Goal: Task Accomplishment & Management: Manage account settings

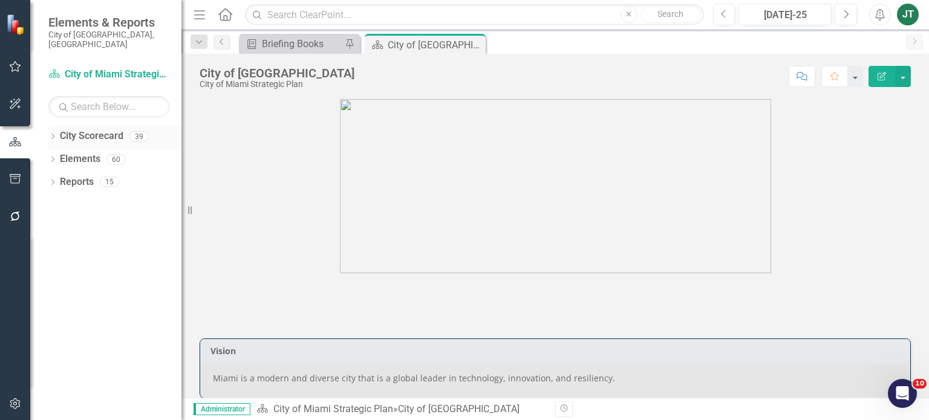
click at [53, 134] on icon "Dropdown" at bounding box center [52, 137] width 8 height 7
click at [55, 178] on icon "Dropdown" at bounding box center [58, 181] width 9 height 7
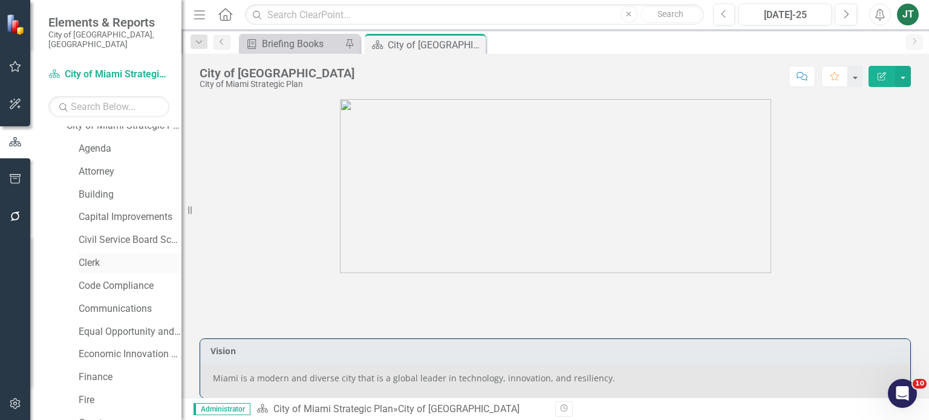
scroll to position [121, 0]
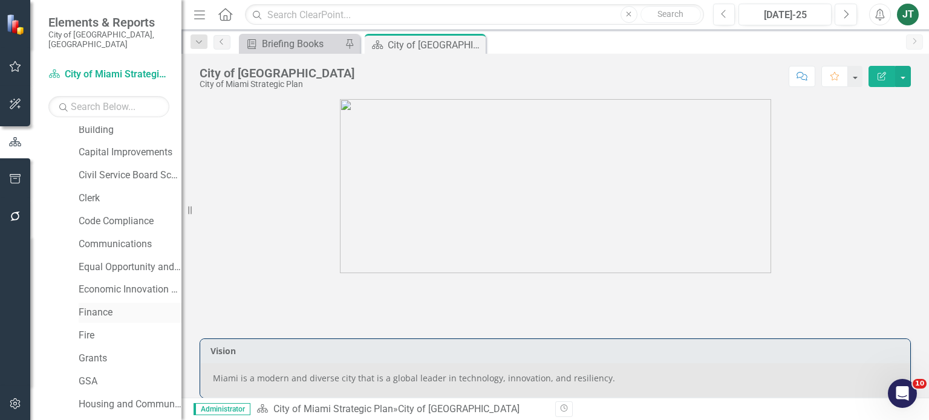
click at [94, 306] on link "Finance" at bounding box center [130, 313] width 103 height 14
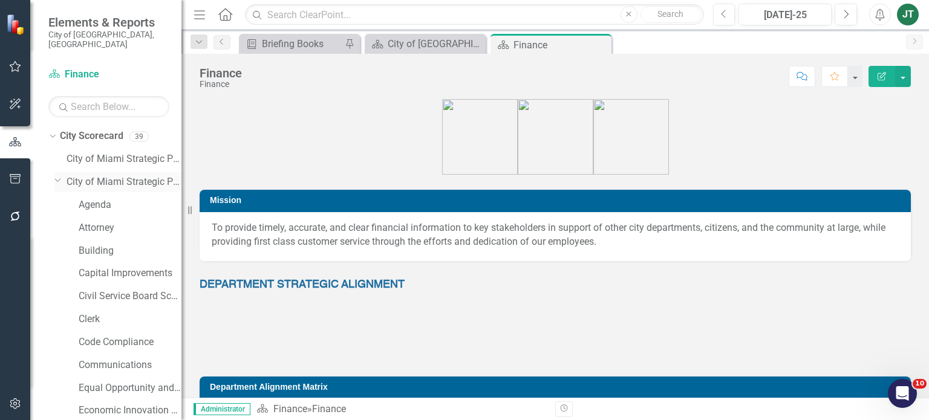
click at [62, 175] on div "Dropdown" at bounding box center [57, 179] width 10 height 9
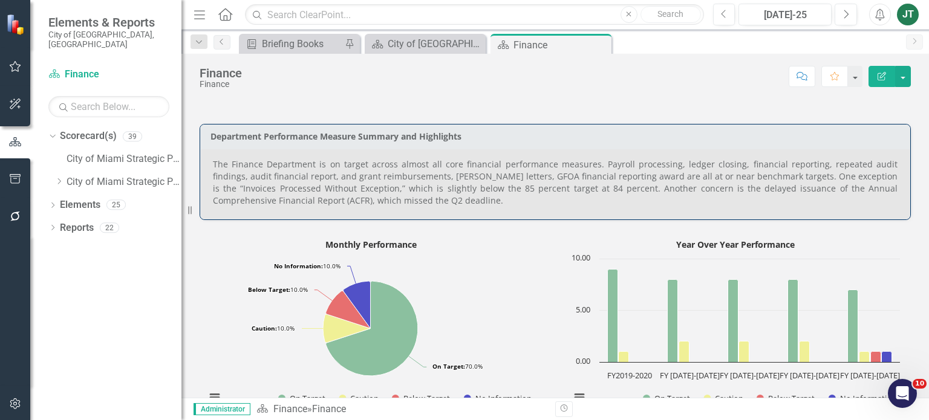
scroll to position [484, 0]
click at [435, 205] on p "The Finance Department is on target across almost all core financial performanc…" at bounding box center [555, 181] width 684 height 48
click at [435, 204] on p "The Finance Department is on target across almost all core financial performanc…" at bounding box center [555, 181] width 684 height 48
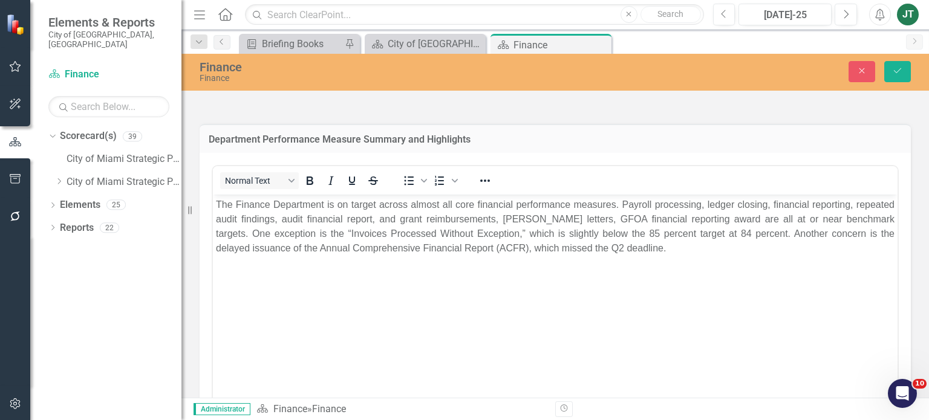
scroll to position [0, 0]
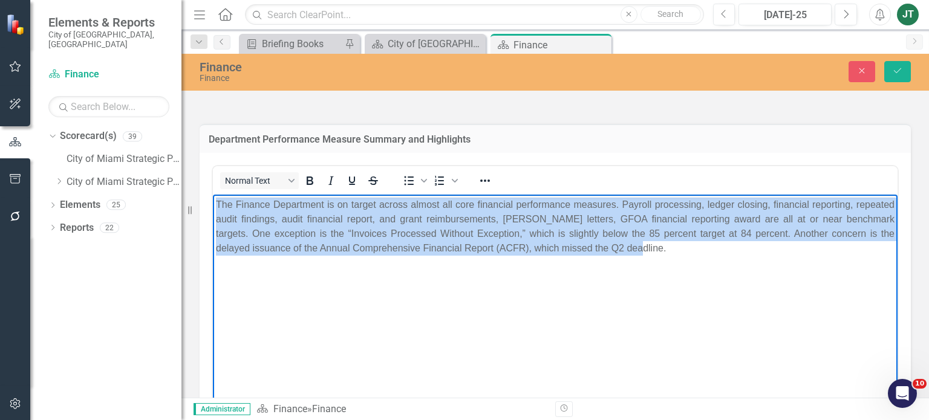
drag, startPoint x: 617, startPoint y: 255, endPoint x: 199, endPoint y: 186, distance: 424.1
click at [213, 195] on html "The Finance Department is on target across almost all core financial performanc…" at bounding box center [555, 285] width 684 height 181
copy p "The Finance Department is on target across almost all core financial performanc…"
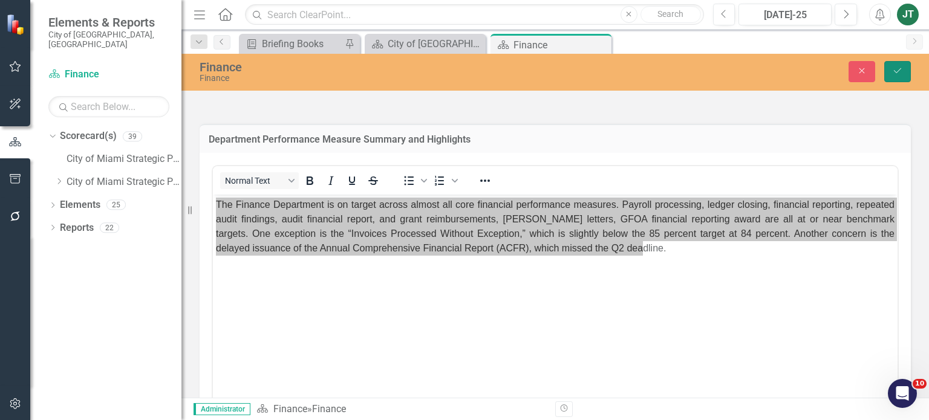
click at [897, 70] on icon "Save" at bounding box center [897, 71] width 11 height 8
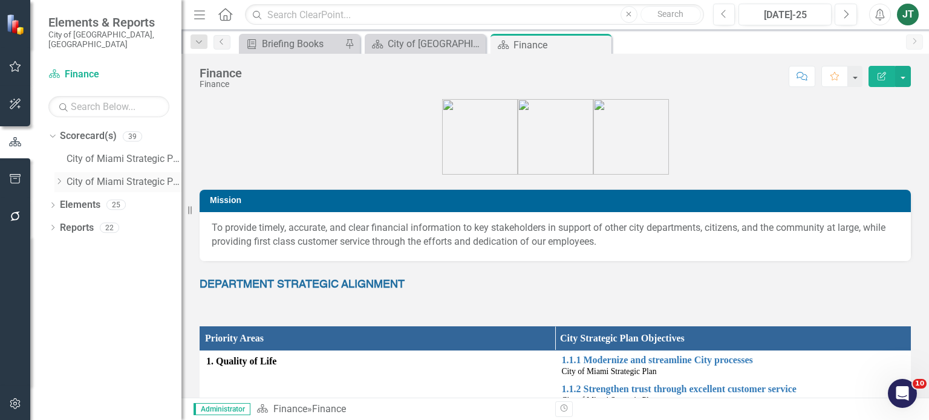
click at [60, 178] on icon "Dropdown" at bounding box center [58, 181] width 9 height 7
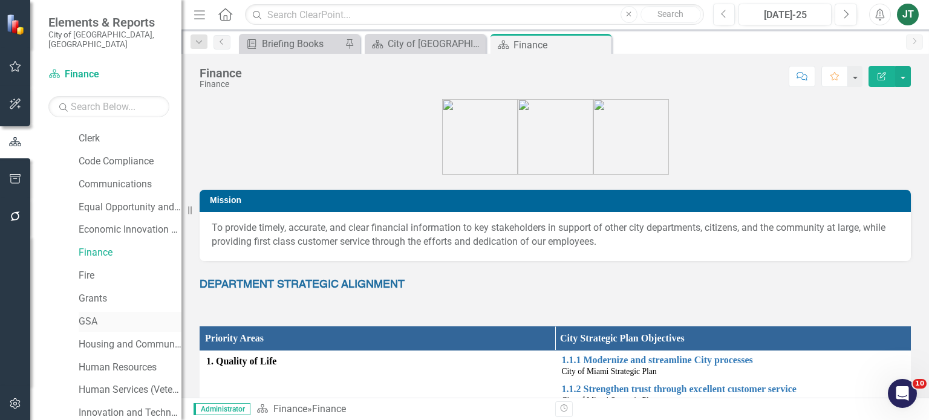
scroll to position [181, 0]
click at [93, 268] on link "Fire" at bounding box center [130, 275] width 103 height 14
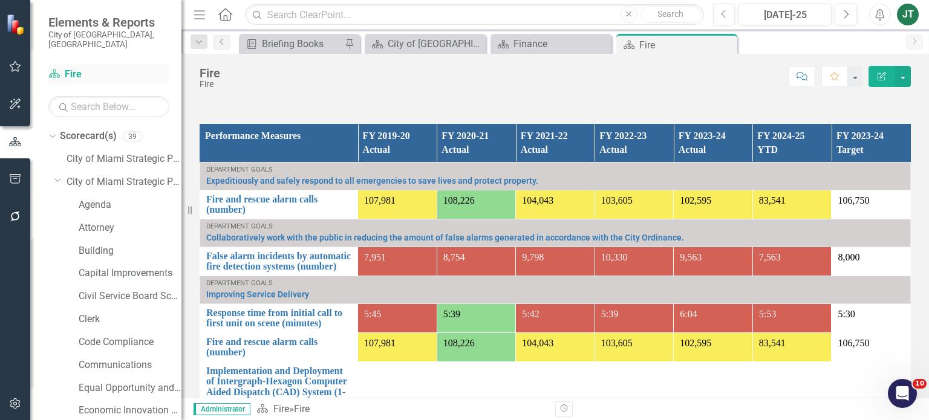
click at [70, 68] on link "Scorecard(s) Fire" at bounding box center [108, 75] width 121 height 14
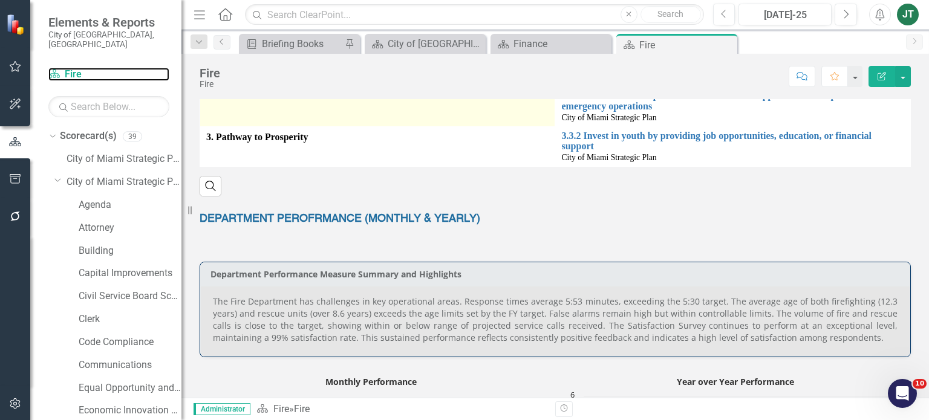
scroll to position [484, 0]
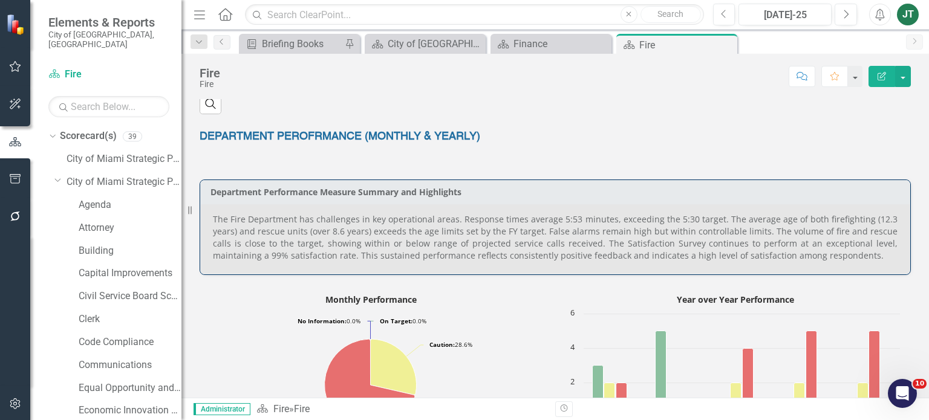
click at [741, 233] on p "The Fire Department has challenges in key operational areas. Response times ave…" at bounding box center [555, 237] width 684 height 48
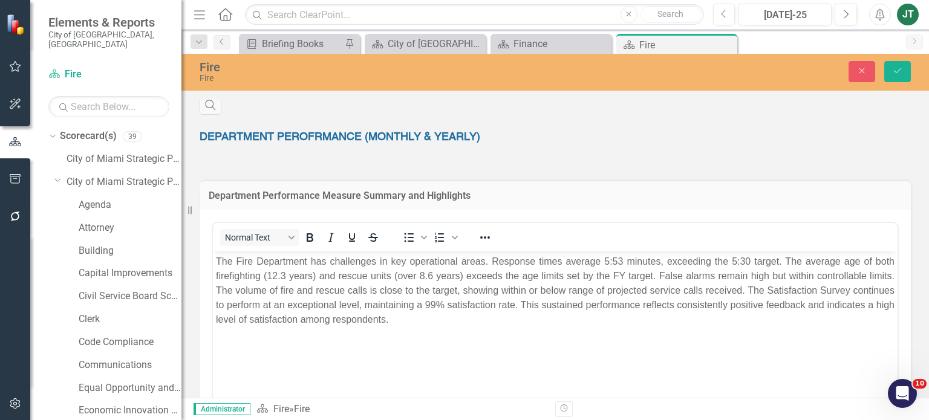
scroll to position [0, 0]
click at [284, 276] on p "The Fire Department has challenges in key operational areas. Response times ave…" at bounding box center [555, 290] width 678 height 73
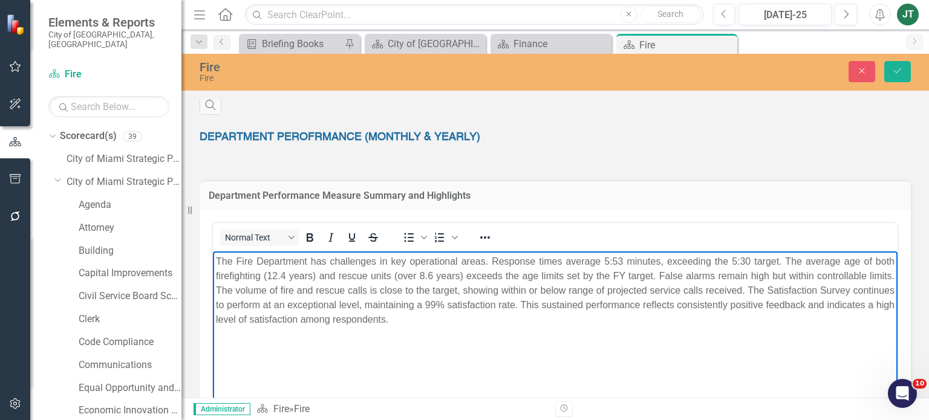
click at [432, 273] on p "The Fire Department has challenges in key operational areas. Response times ave…" at bounding box center [555, 290] width 678 height 73
click at [429, 275] on p "The Fire Department has challenges in key operational areas. Response times ave…" at bounding box center [555, 290] width 678 height 73
click at [504, 275] on p "The Fire Department has challenges in key operational areas. Response times ave…" at bounding box center [555, 290] width 678 height 73
click at [774, 288] on p "The Fire Department has challenges in key operational areas. Response times ave…" at bounding box center [555, 290] width 678 height 73
drag, startPoint x: 883, startPoint y: 274, endPoint x: 762, endPoint y: 279, distance: 120.4
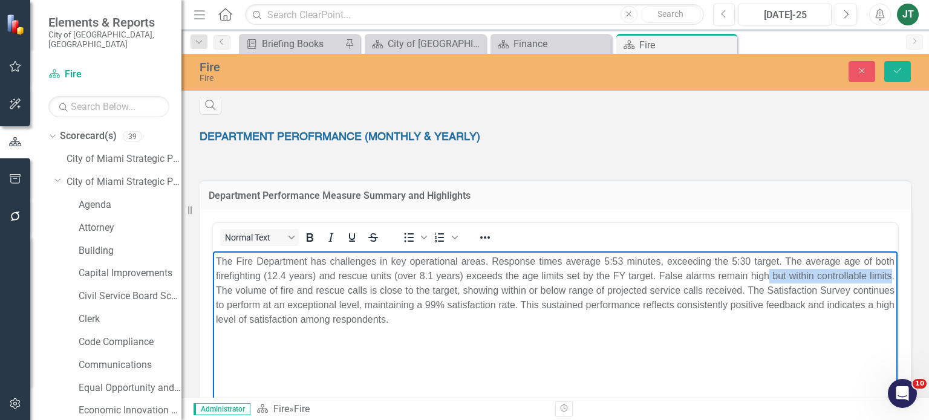
click at [762, 279] on p "The Fire Department has challenges in key operational areas. Response times ave…" at bounding box center [555, 290] width 678 height 73
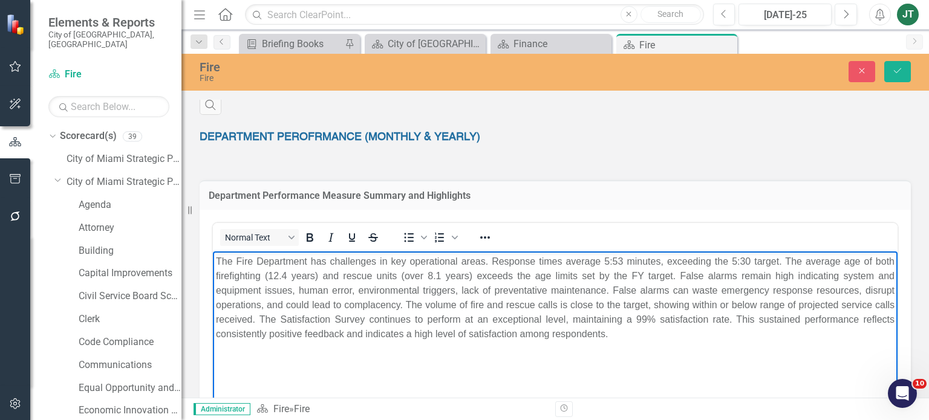
click at [654, 318] on p "The Fire Department has challenges in key operational areas. Response times ave…" at bounding box center [555, 297] width 678 height 87
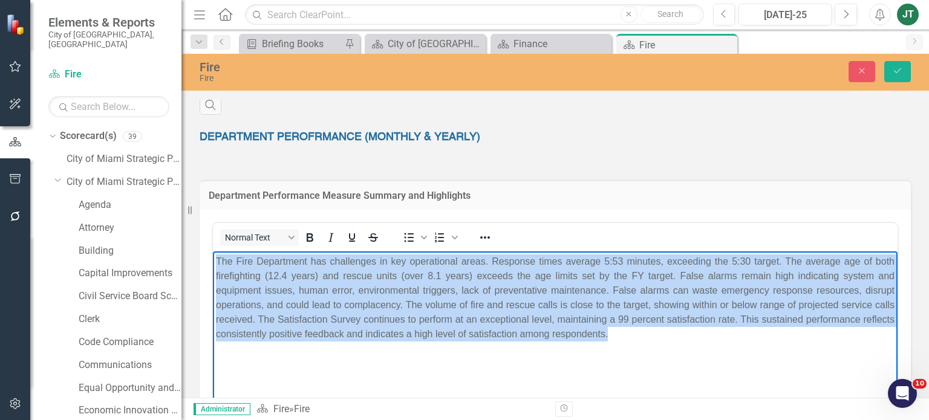
drag, startPoint x: 662, startPoint y: 335, endPoint x: 311, endPoint y: 282, distance: 355.2
click at [213, 251] on html "The Fire Department has challenges in key operational areas. Response times ave…" at bounding box center [555, 341] width 684 height 181
copy p "The Fire Department has challenges in key operational areas. Response times ave…"
click at [550, 334] on p "The Fire Department has challenges in key operational areas. Response times ave…" at bounding box center [555, 297] width 678 height 87
drag, startPoint x: 669, startPoint y: 337, endPoint x: 389, endPoint y: 487, distance: 317.3
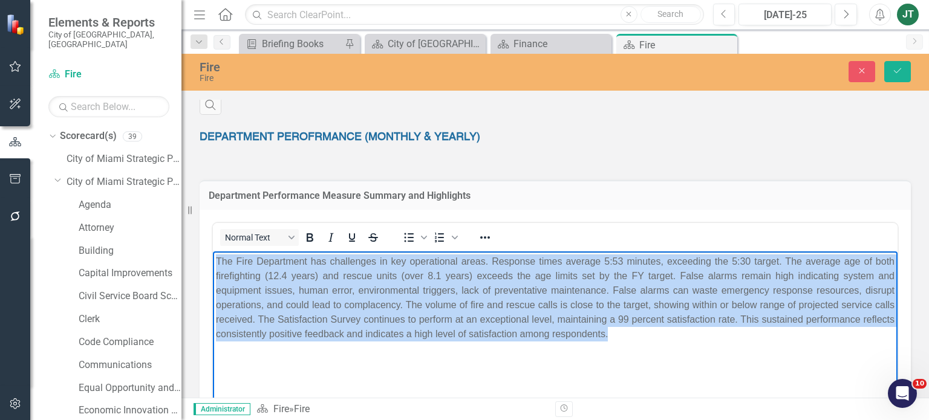
click at [213, 251] on html "The Fire Department has challenges in key operational areas. Response times ave…" at bounding box center [555, 341] width 684 height 181
copy p "The Fire Department has challenges in key operational areas. Response times ave…"
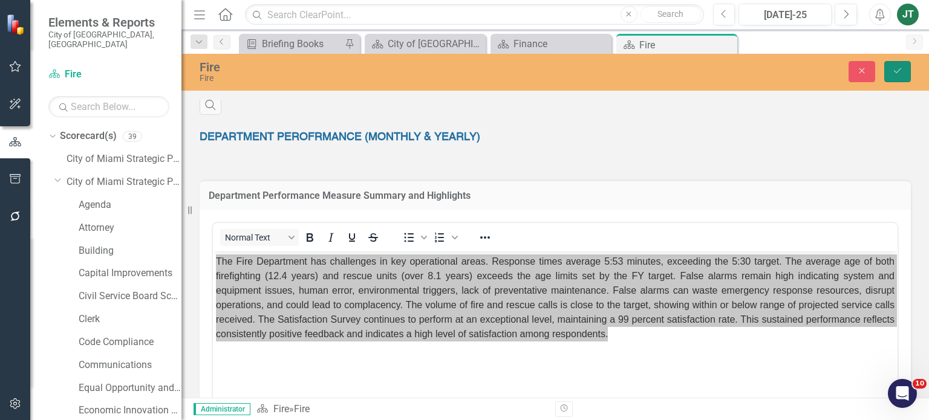
click at [890, 68] on button "Save" at bounding box center [897, 71] width 27 height 21
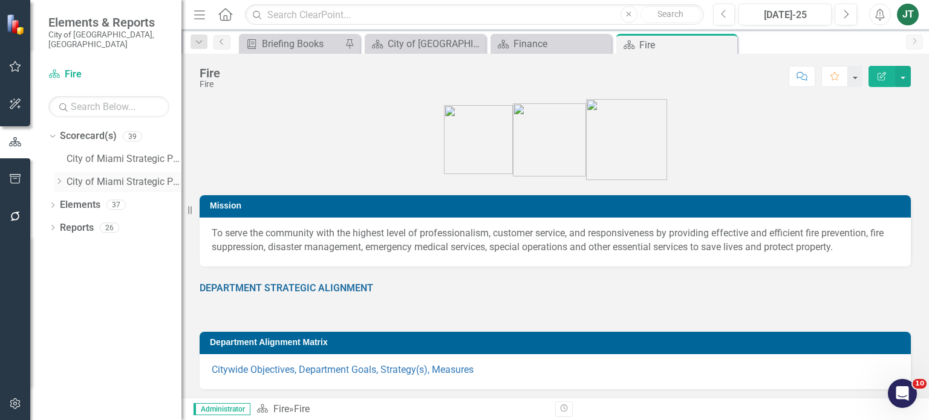
drag, startPoint x: 60, startPoint y: 171, endPoint x: 68, endPoint y: 178, distance: 10.3
click at [60, 178] on icon at bounding box center [59, 181] width 3 height 6
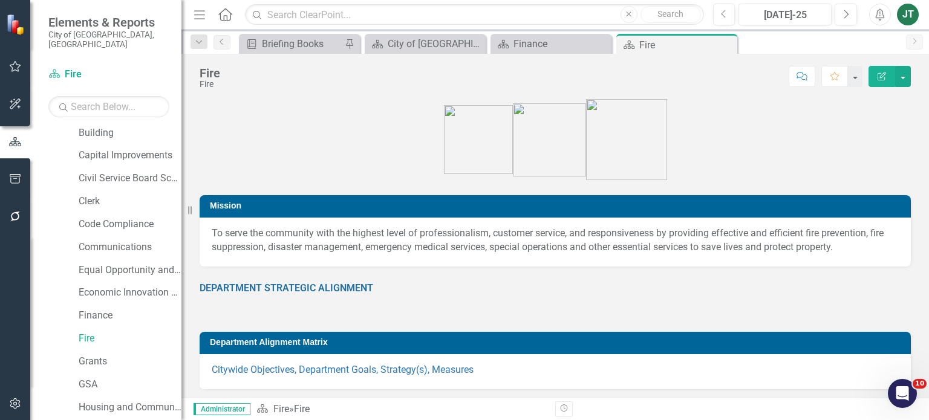
scroll to position [121, 0]
click at [90, 352] on link "Grants" at bounding box center [130, 359] width 103 height 14
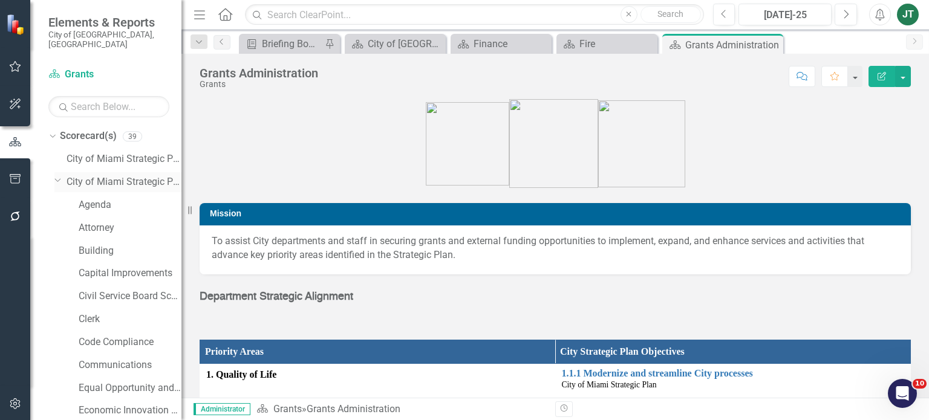
click at [59, 179] on icon at bounding box center [58, 180] width 6 height 3
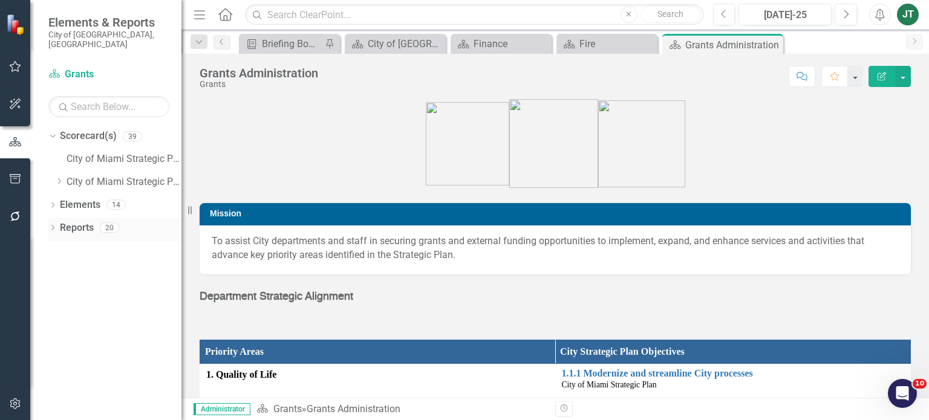
click at [80, 221] on link "Reports" at bounding box center [77, 228] width 34 height 14
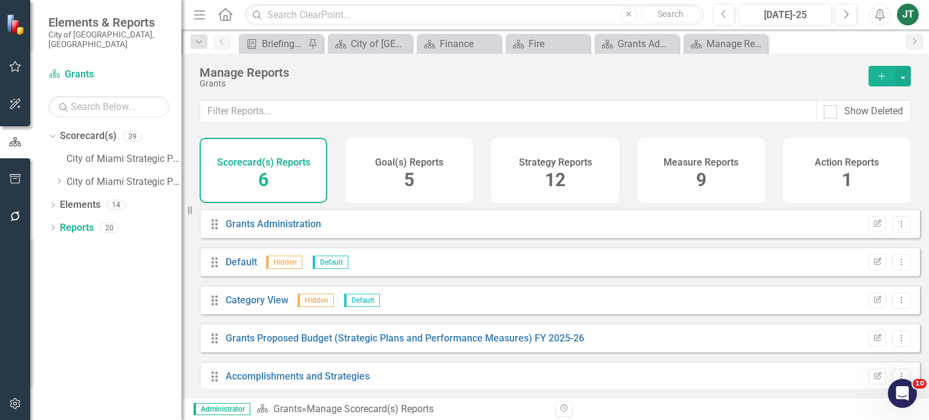
click at [695, 190] on div "Measure Reports 9" at bounding box center [701, 170] width 128 height 65
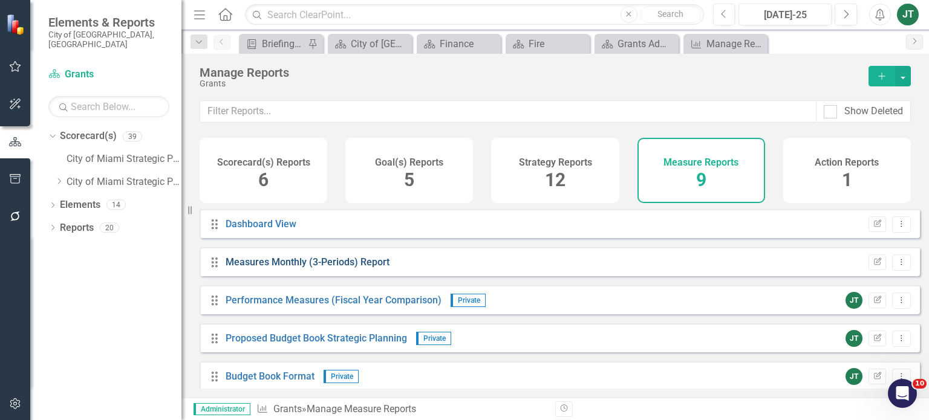
click at [307, 268] on link "Measures Monthly (3-Periods) Report" at bounding box center [308, 261] width 164 height 11
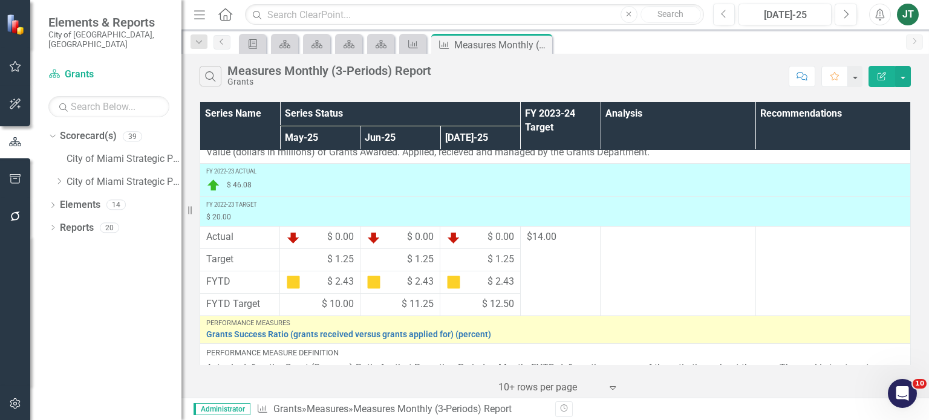
scroll to position [60, 0]
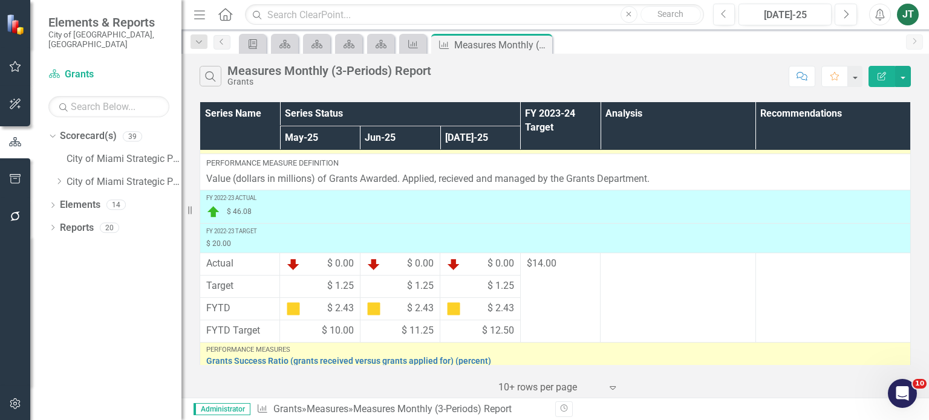
click at [883, 74] on icon "Edit Report" at bounding box center [881, 76] width 11 height 8
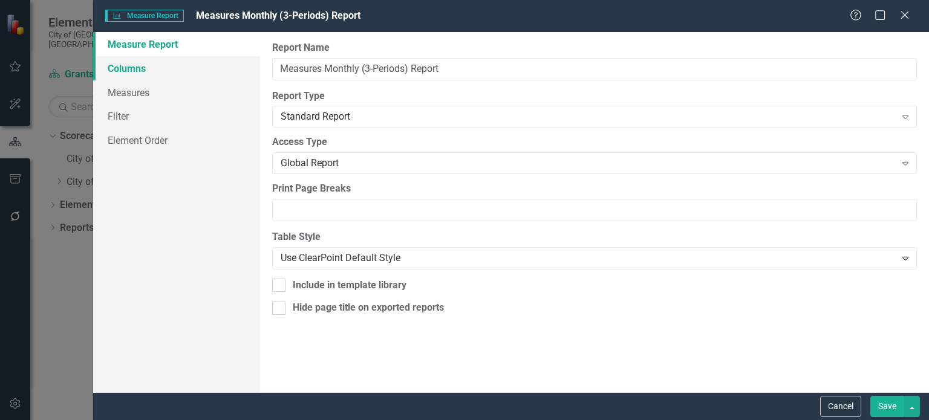
click at [135, 70] on link "Columns" at bounding box center [176, 68] width 167 height 24
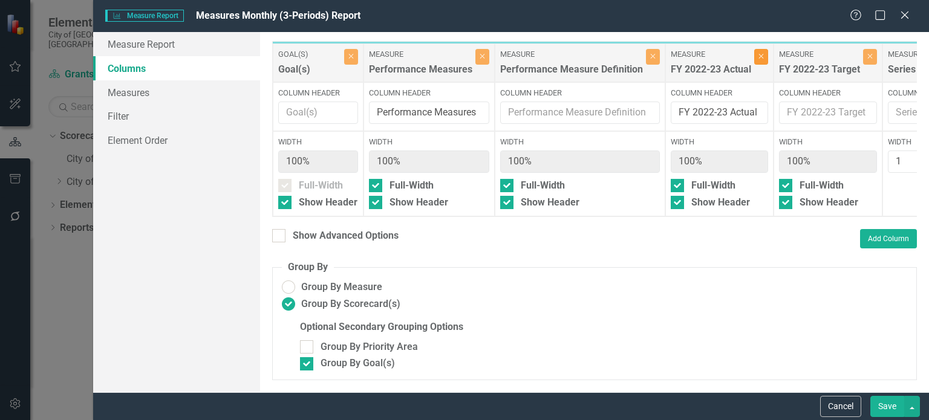
click at [758, 57] on icon "Close" at bounding box center [760, 56] width 5 height 7
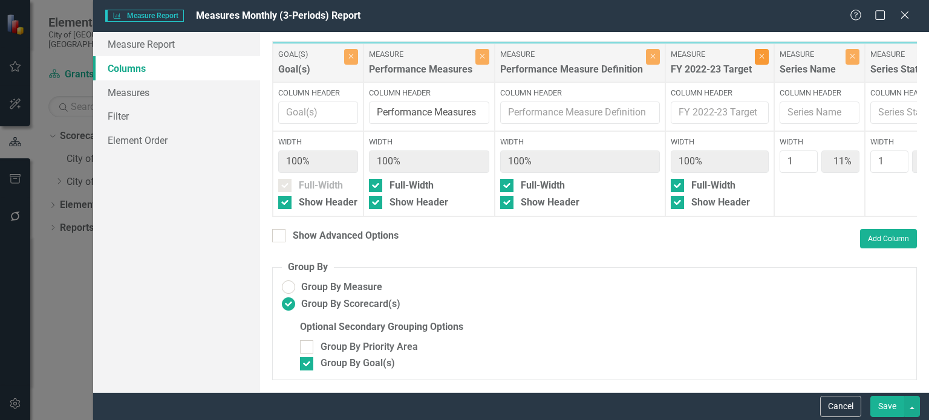
click at [756, 59] on button "Close" at bounding box center [762, 57] width 14 height 16
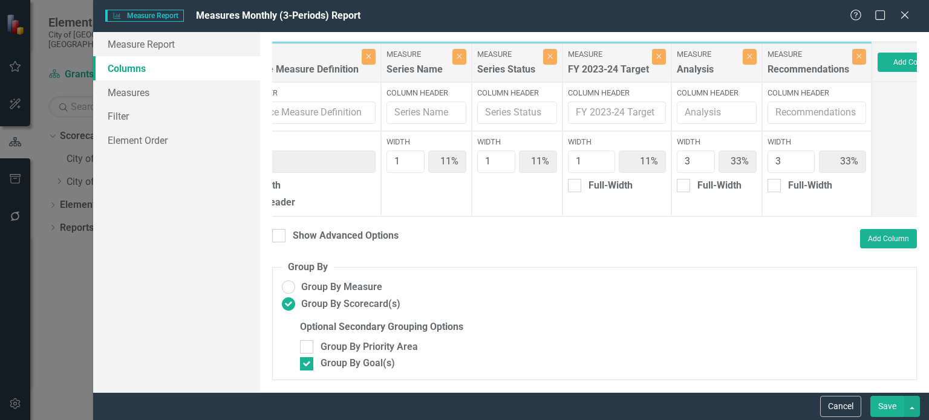
scroll to position [0, 326]
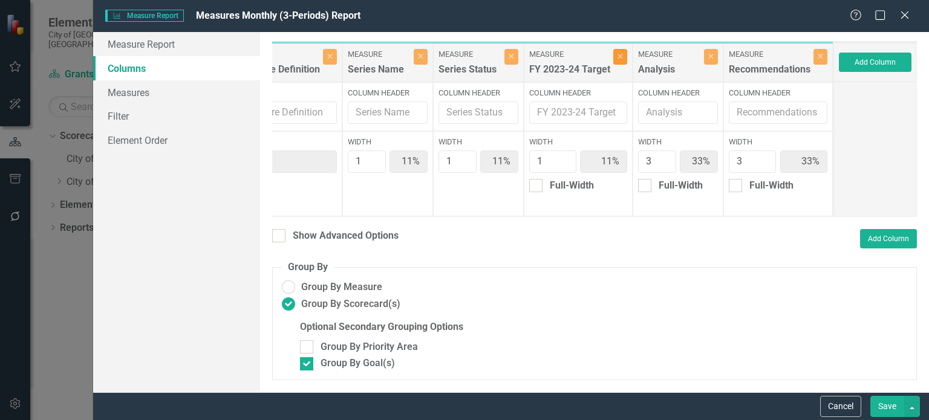
click at [617, 59] on icon "Close" at bounding box center [619, 56] width 5 height 7
type input "13%"
type input "38%"
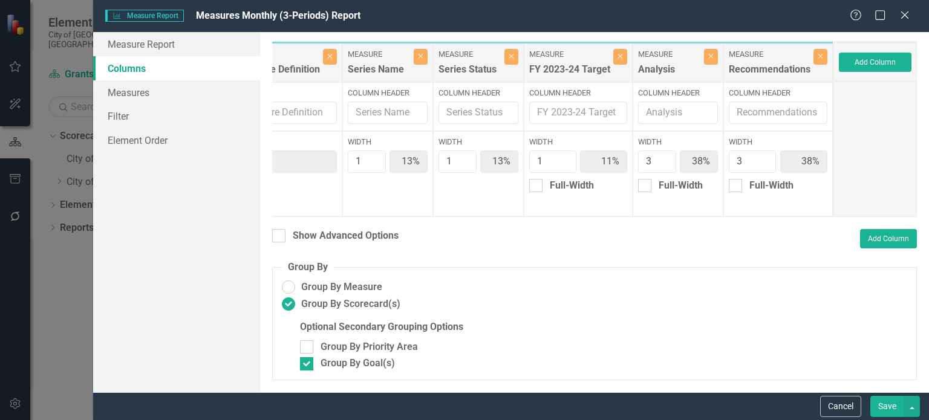
scroll to position [0, 218]
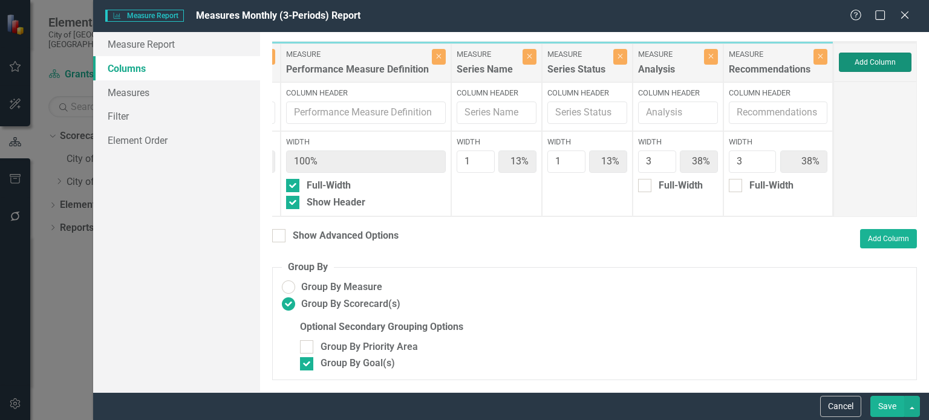
click at [879, 60] on button "Add Column" at bounding box center [875, 62] width 73 height 19
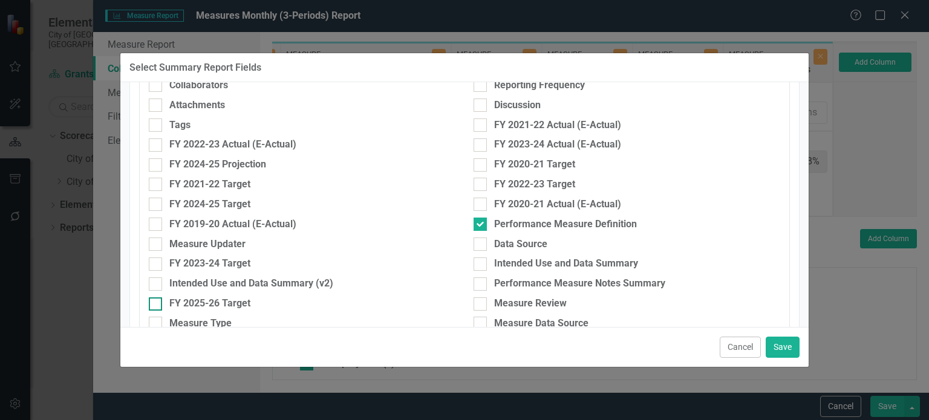
scroll to position [181, 0]
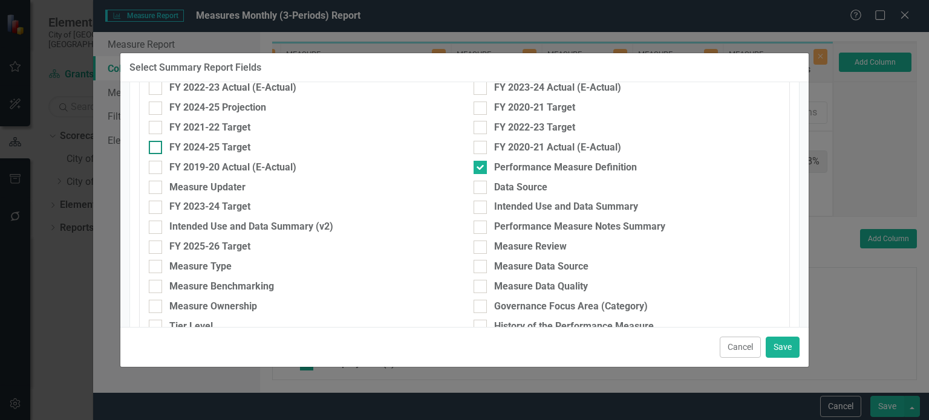
click at [203, 148] on div "FY 2024-25 Target" at bounding box center [209, 148] width 81 height 14
click at [157, 148] on input "FY 2024-25 Target" at bounding box center [153, 145] width 8 height 8
checkbox input "true"
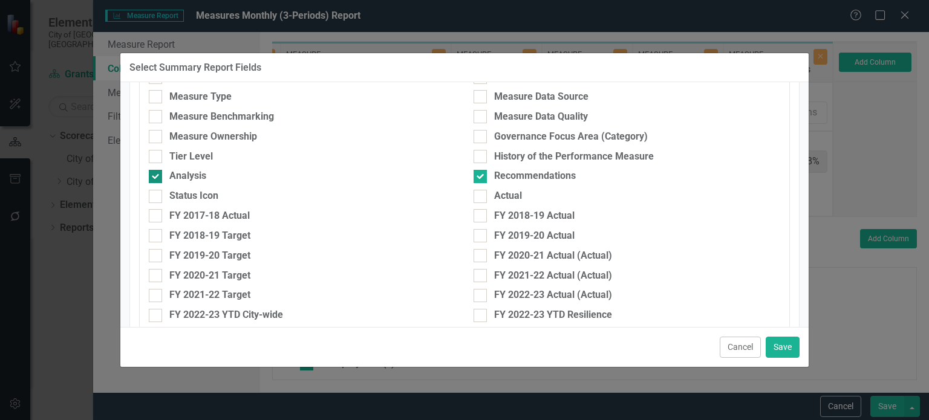
scroll to position [423, 0]
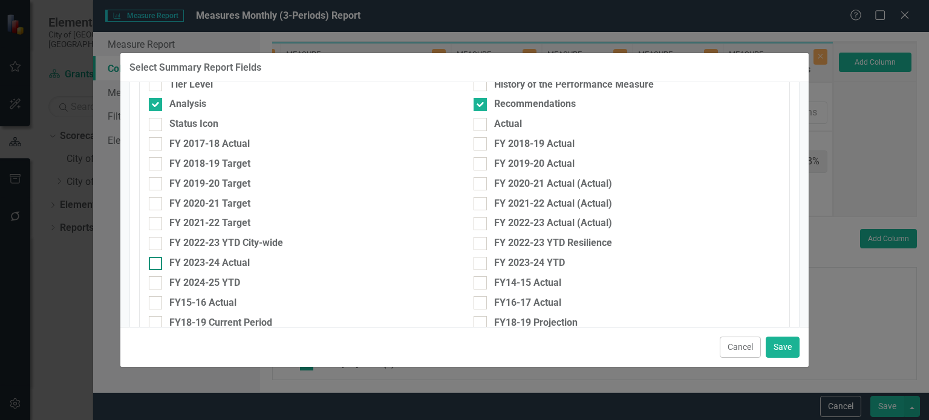
click at [209, 261] on div "FY 2023-24 Actual" at bounding box center [209, 263] width 80 height 14
click at [157, 261] on input "FY 2023-24 Actual" at bounding box center [153, 261] width 8 height 8
checkbox input "true"
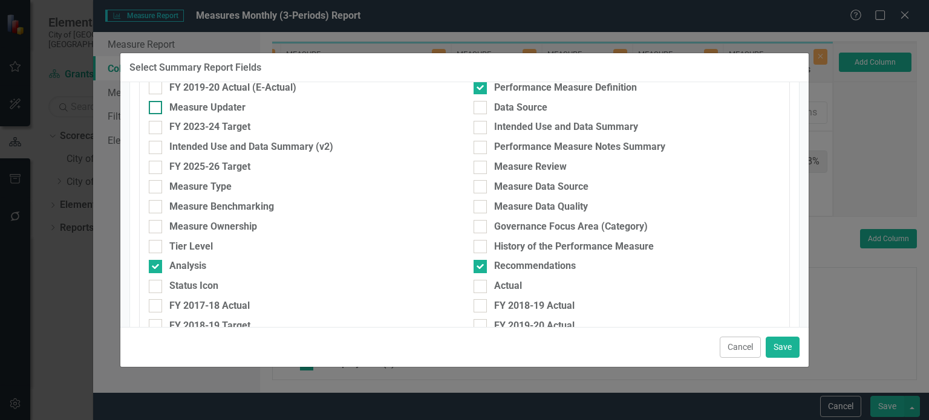
scroll to position [242, 0]
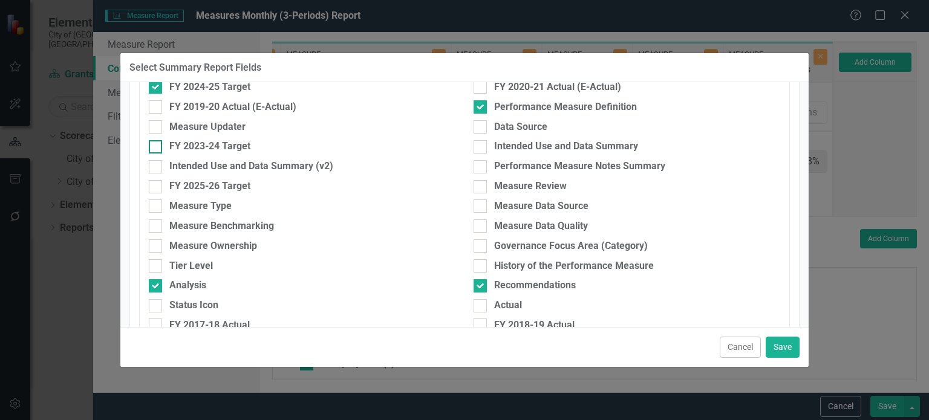
click at [212, 141] on div "FY 2023-24 Target" at bounding box center [209, 147] width 81 height 14
click at [157, 141] on input "FY 2023-24 Target" at bounding box center [153, 144] width 8 height 8
checkbox input "true"
click at [792, 344] on button "Save" at bounding box center [782, 347] width 34 height 21
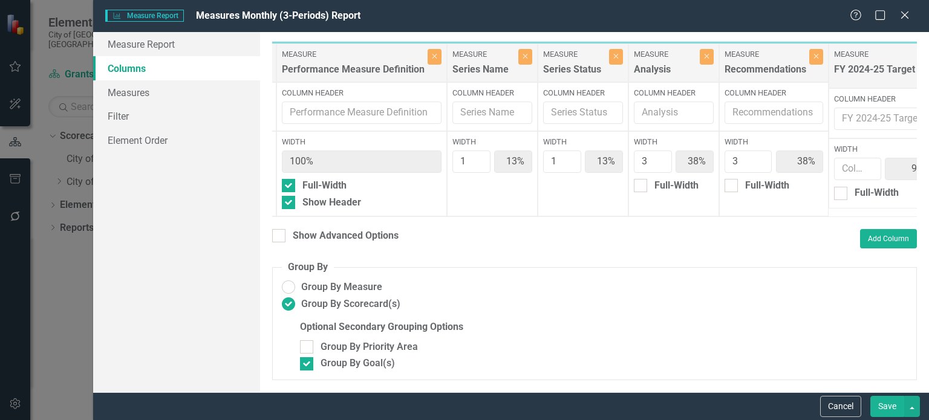
type input "9%"
type input "27%"
type input "1"
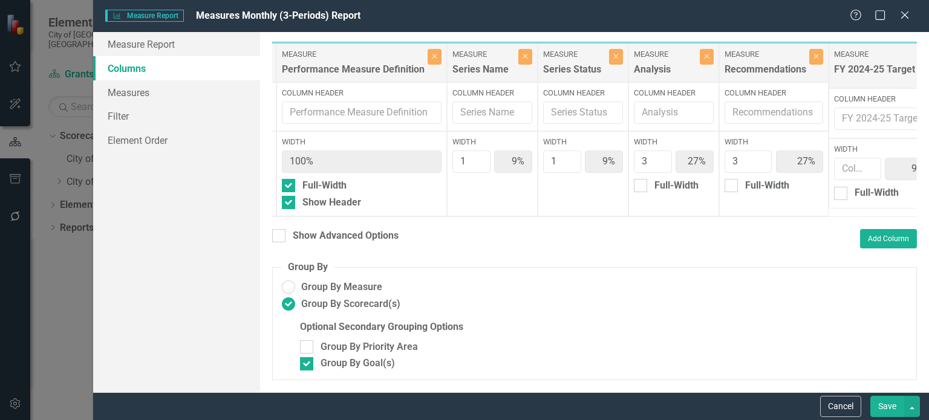
type input "1"
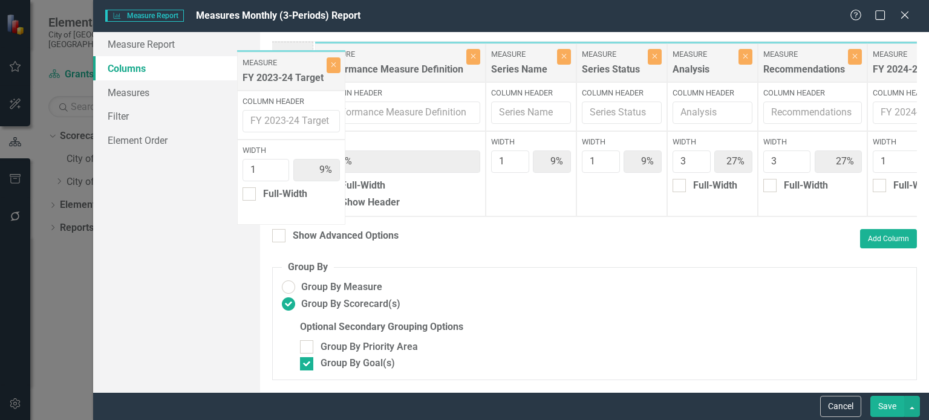
scroll to position [0, 241]
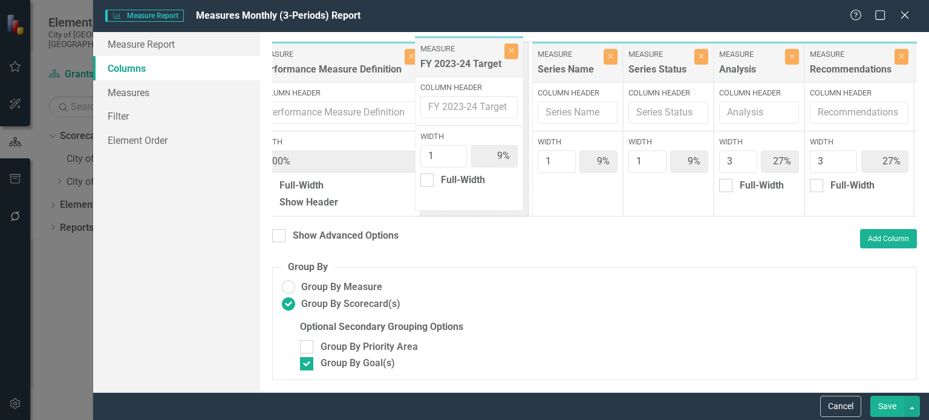
drag, startPoint x: 699, startPoint y: 72, endPoint x: 463, endPoint y: 67, distance: 236.5
click at [463, 67] on div "Goal(s) Goal(s) Close Column Header Width 100% Full-Width Show Header Measure P…" at bounding box center [581, 129] width 1101 height 176
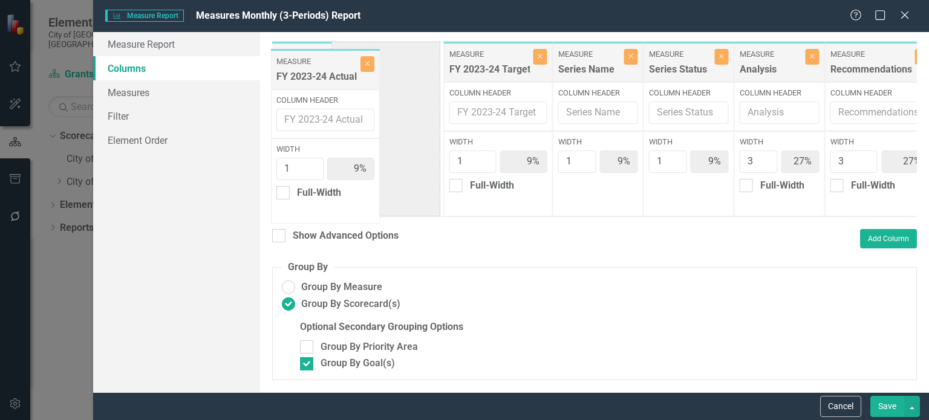
scroll to position [0, 294]
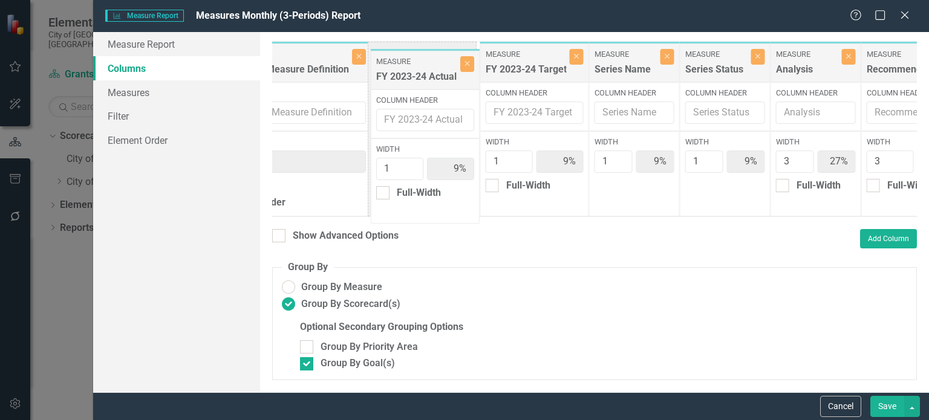
drag, startPoint x: 759, startPoint y: 70, endPoint x: 409, endPoint y: 74, distance: 350.1
click at [409, 74] on div "Goal(s) Goal(s) Close Column Header Width 100% Full-Width Show Header Measure P…" at bounding box center [528, 129] width 1101 height 176
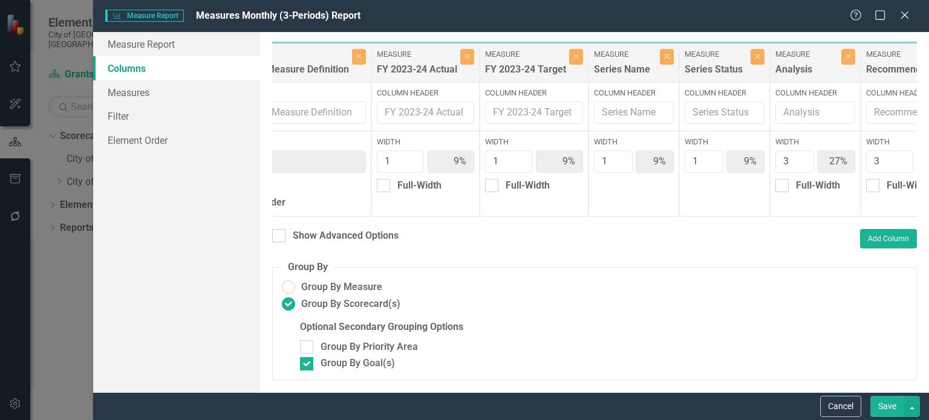
scroll to position [0, 544]
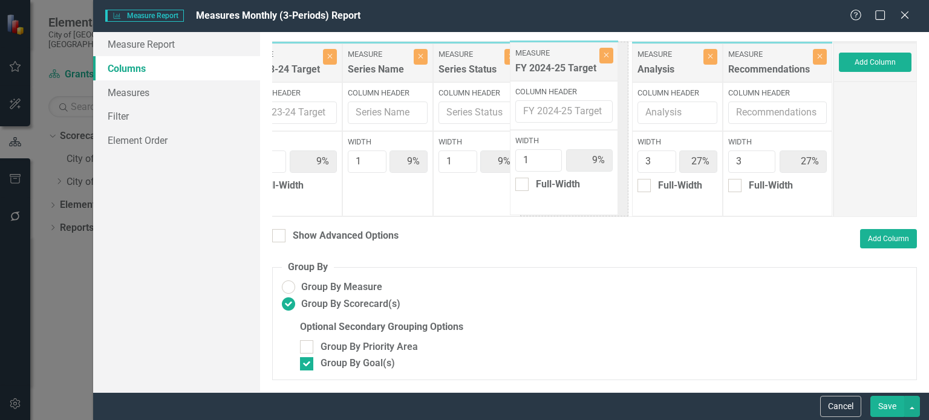
drag, startPoint x: 756, startPoint y: 74, endPoint x: 563, endPoint y: 69, distance: 193.5
click at [563, 69] on div "Goal(s) Goal(s) Close Column Header Width 100% Full-Width Show Header Measure P…" at bounding box center [282, 129] width 1101 height 176
drag, startPoint x: 813, startPoint y: 57, endPoint x: 822, endPoint y: 83, distance: 27.7
click at [817, 57] on icon "Close" at bounding box center [819, 56] width 5 height 7
type input "13%"
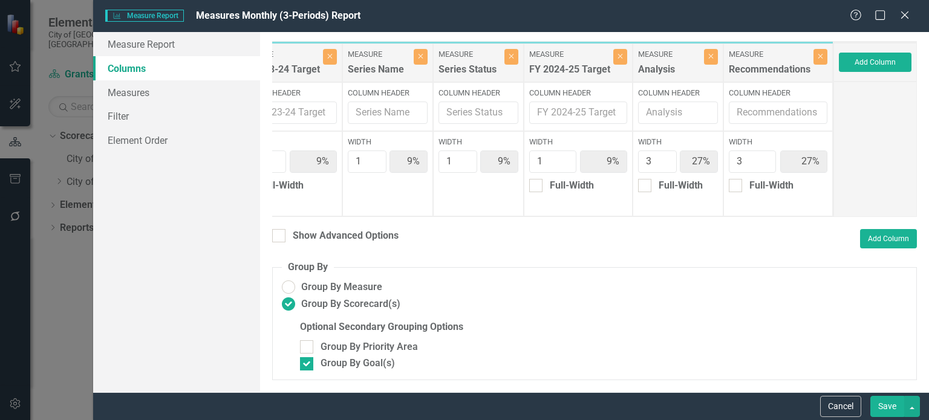
type input "13%"
type input "38%"
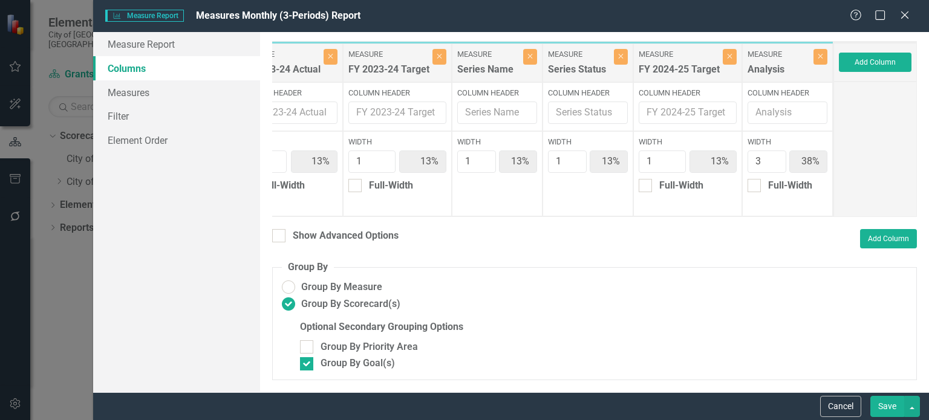
scroll to position [0, 435]
click at [874, 396] on button "Save" at bounding box center [887, 406] width 34 height 21
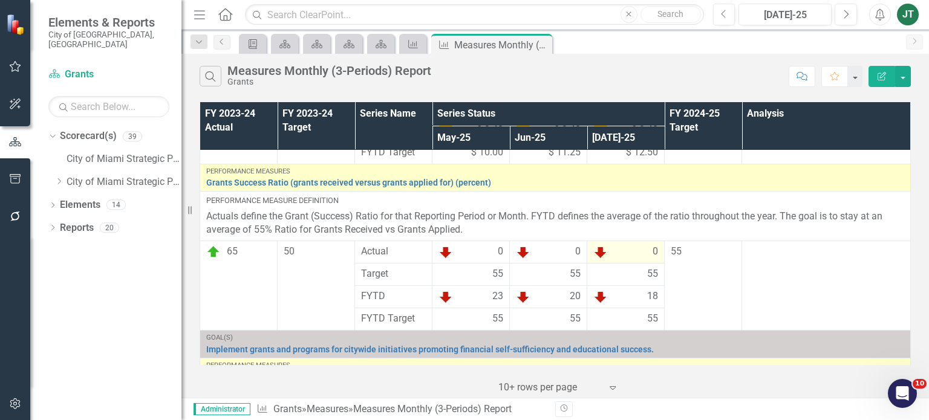
scroll to position [181, 0]
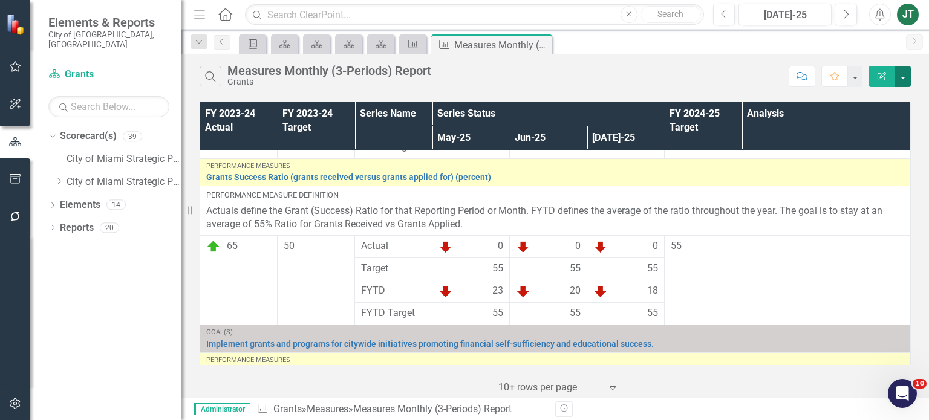
click at [901, 73] on button "button" at bounding box center [903, 76] width 16 height 21
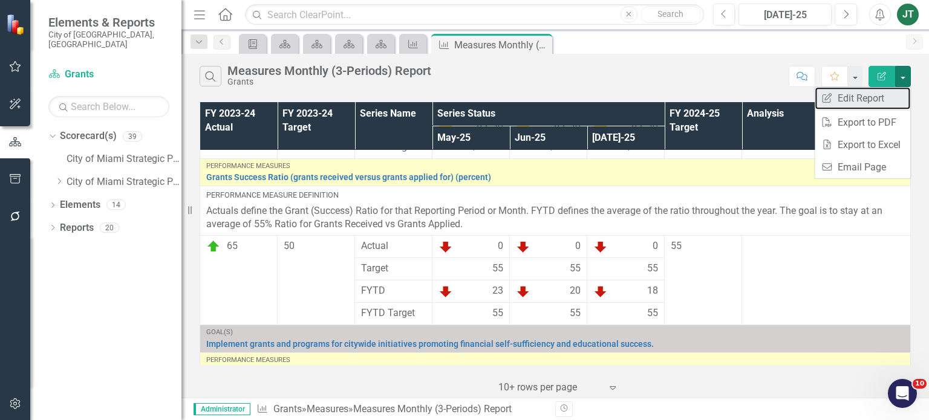
click at [878, 101] on link "Edit Report Edit Report" at bounding box center [862, 98] width 96 height 22
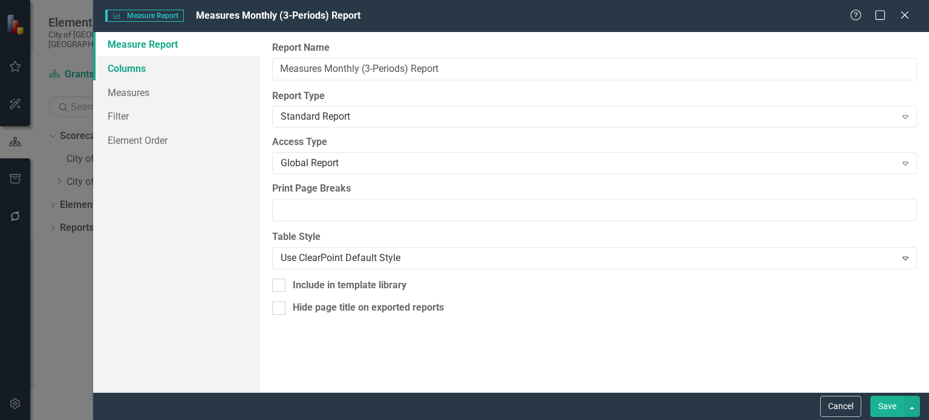
click at [177, 76] on link "Columns" at bounding box center [176, 68] width 167 height 24
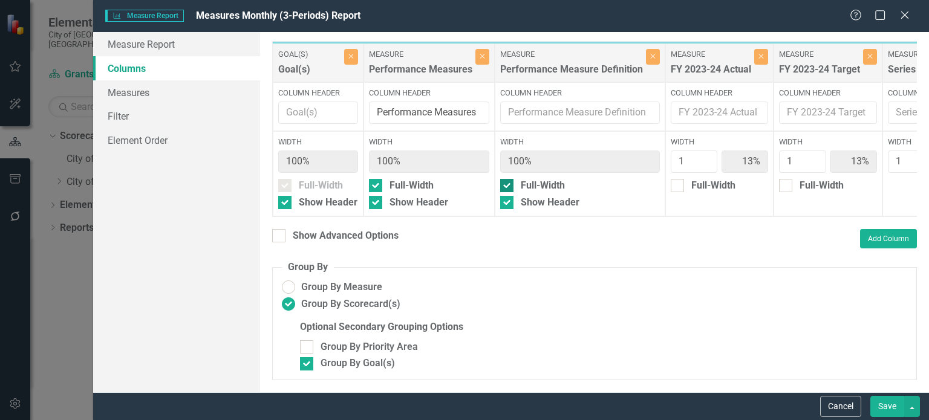
drag, startPoint x: 346, startPoint y: 244, endPoint x: 588, endPoint y: 187, distance: 248.3
click at [348, 243] on div "Show Advanced Options" at bounding box center [346, 236] width 106 height 14
click at [280, 237] on input "Show Advanced Options" at bounding box center [276, 233] width 8 height 8
checkbox input "true"
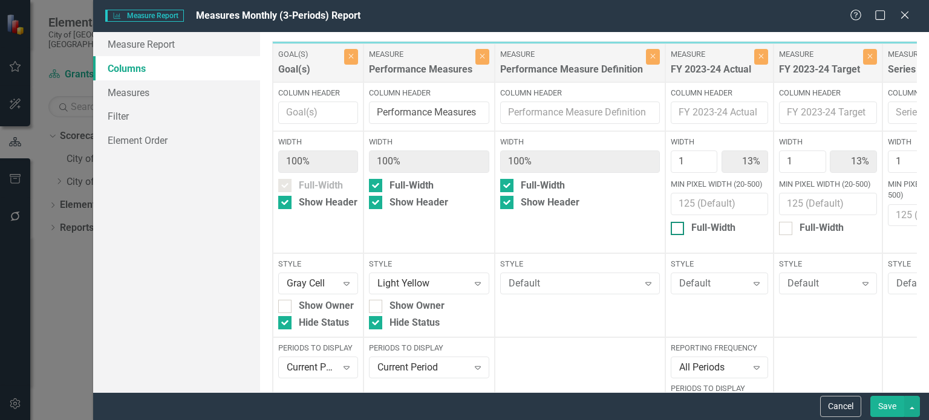
drag, startPoint x: 686, startPoint y: 228, endPoint x: 732, endPoint y: 229, distance: 46.6
click at [689, 228] on div "Full-Width" at bounding box center [719, 228] width 97 height 14
click at [678, 228] on input "Full-Width" at bounding box center [675, 226] width 8 height 8
checkbox input "true"
type input "100%"
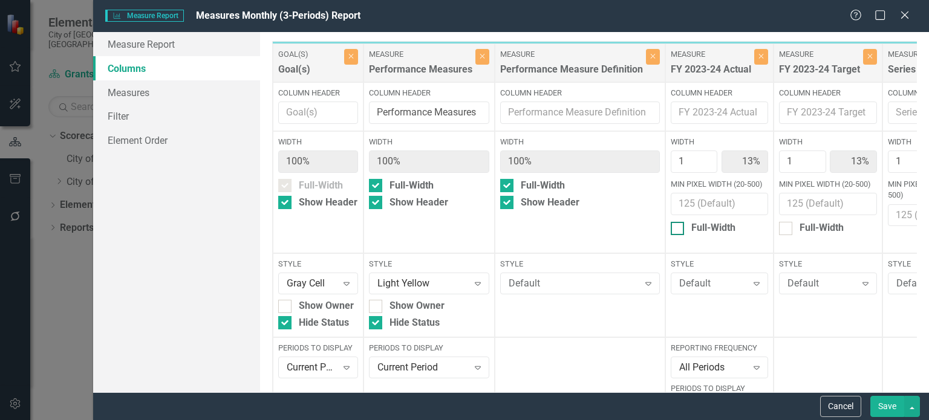
type input "14%"
type input "43%"
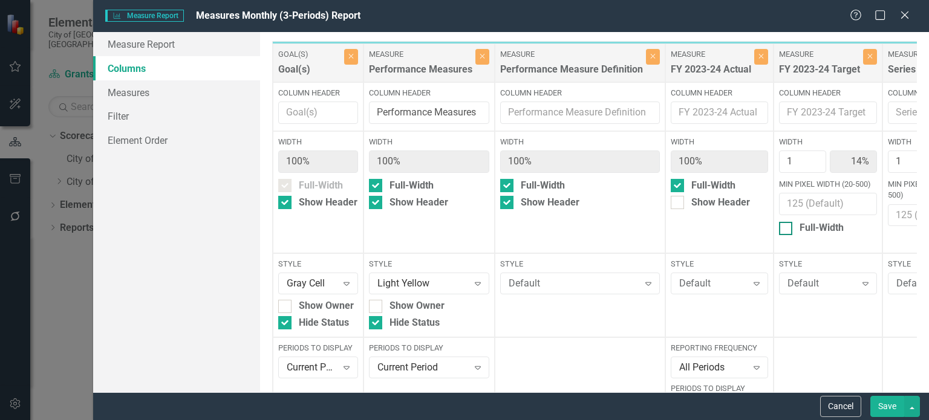
click at [820, 227] on div "Full-Width" at bounding box center [821, 228] width 44 height 14
click at [787, 227] on input "Full-Width" at bounding box center [783, 226] width 8 height 8
checkbox input "true"
type input "100%"
type input "17%"
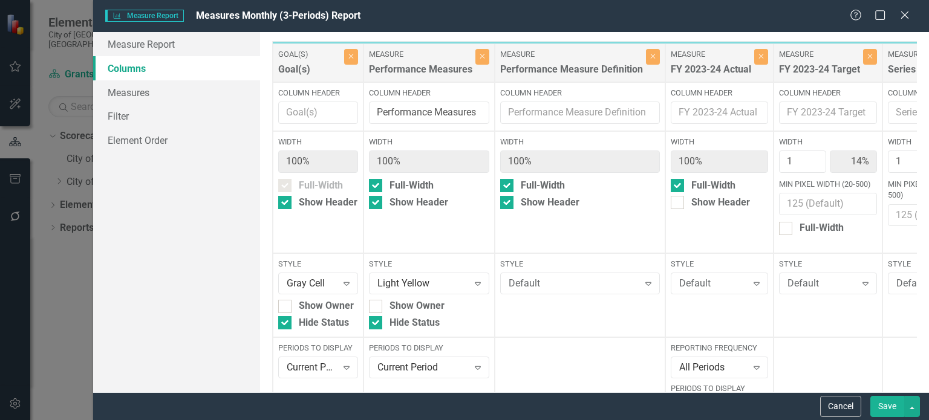
type input "17%"
type input "50%"
drag, startPoint x: 718, startPoint y: 202, endPoint x: 782, endPoint y: 204, distance: 64.1
click at [719, 202] on div "Show Header" at bounding box center [720, 203] width 59 height 14
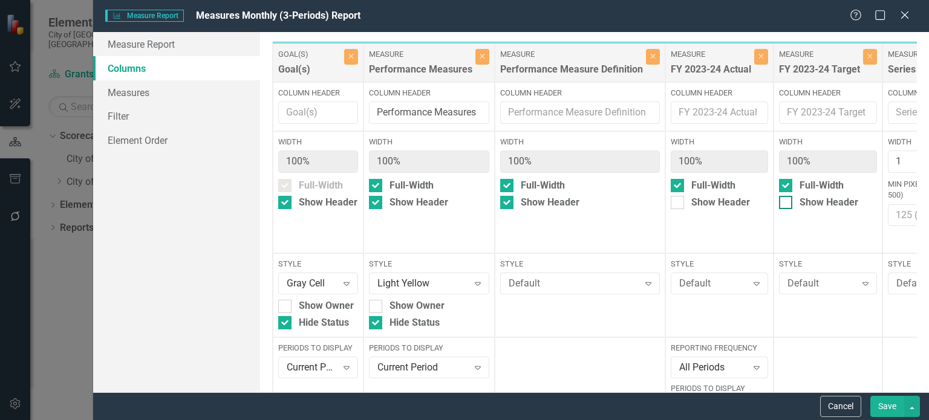
click at [678, 202] on input "Show Header" at bounding box center [675, 200] width 8 height 8
checkbox input "true"
click at [820, 204] on div "Show Header" at bounding box center [828, 203] width 59 height 14
click at [787, 204] on input "Show Header" at bounding box center [783, 200] width 8 height 8
checkbox input "true"
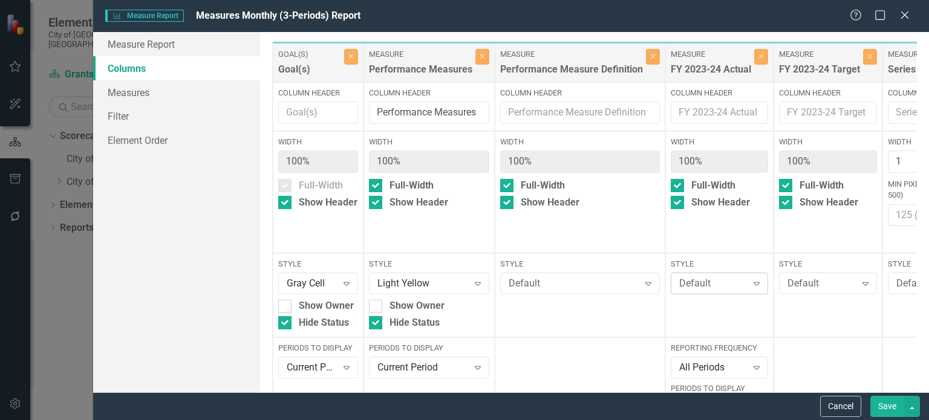
click at [728, 285] on div "Default" at bounding box center [713, 284] width 68 height 14
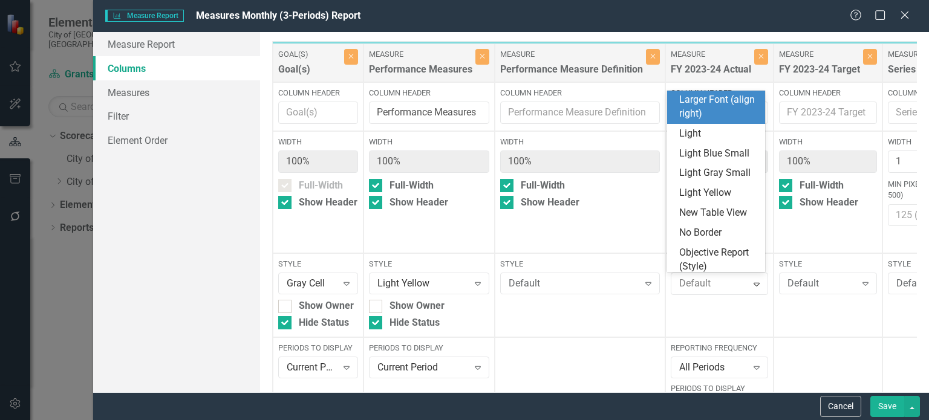
scroll to position [363, 0]
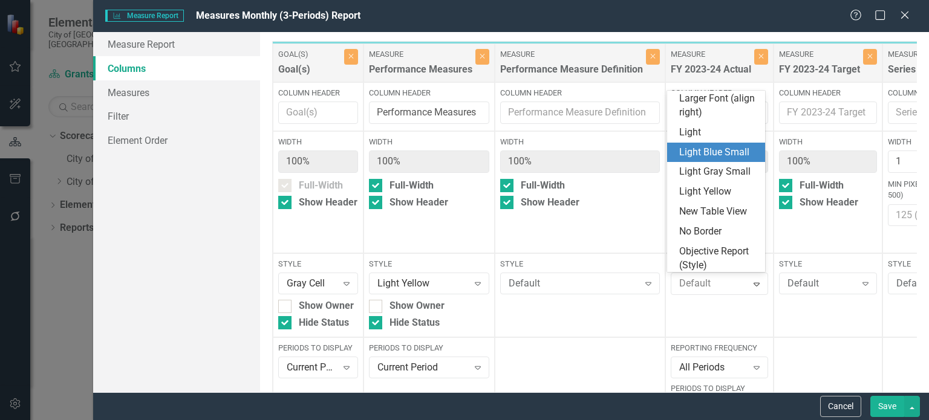
click at [726, 143] on div "Light Blue Small" at bounding box center [716, 153] width 98 height 20
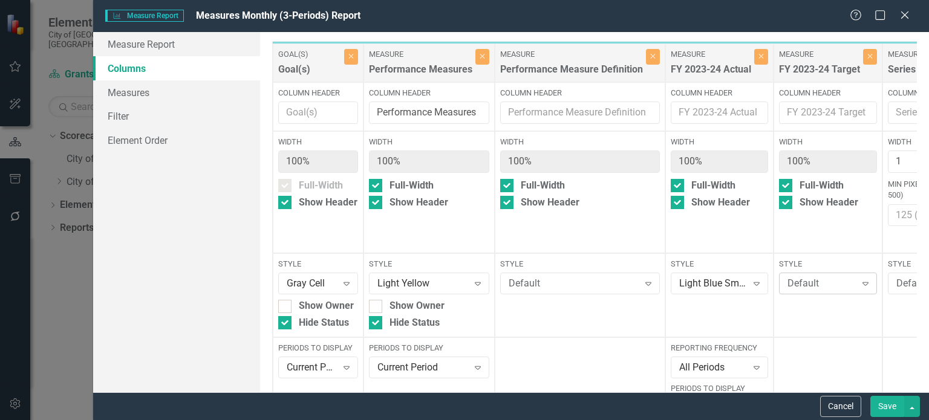
click at [801, 278] on div "Default" at bounding box center [821, 284] width 68 height 14
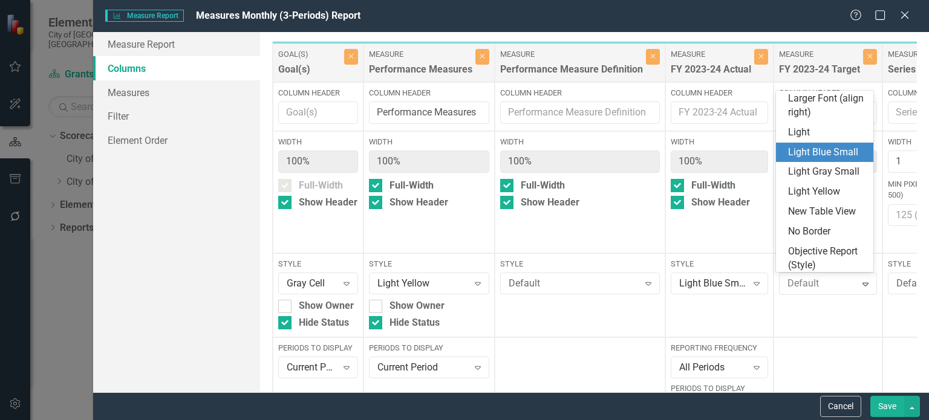
click at [819, 157] on div "Light Blue Small" at bounding box center [827, 153] width 78 height 14
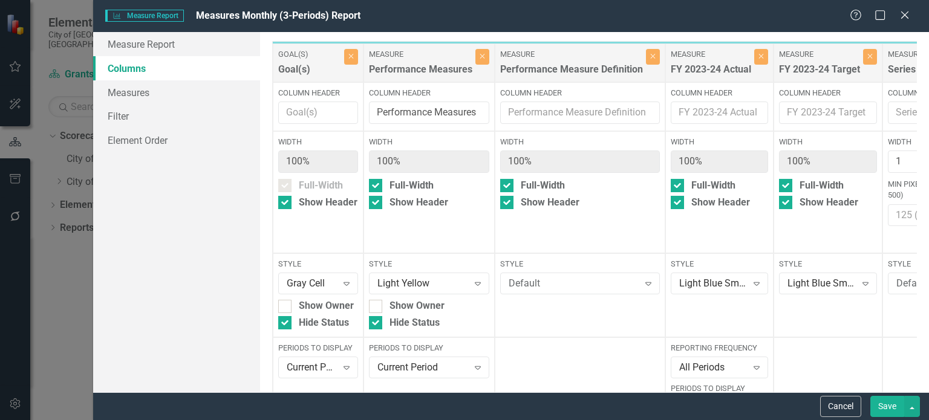
click at [882, 406] on button "Save" at bounding box center [887, 406] width 34 height 21
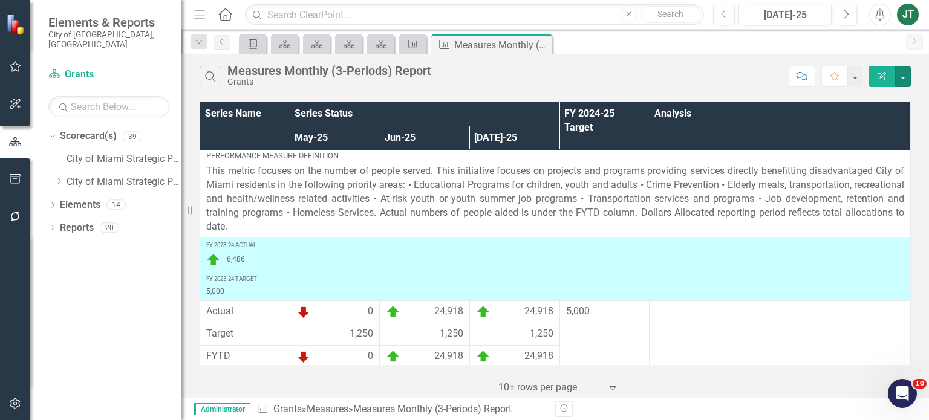
scroll to position [1103, 0]
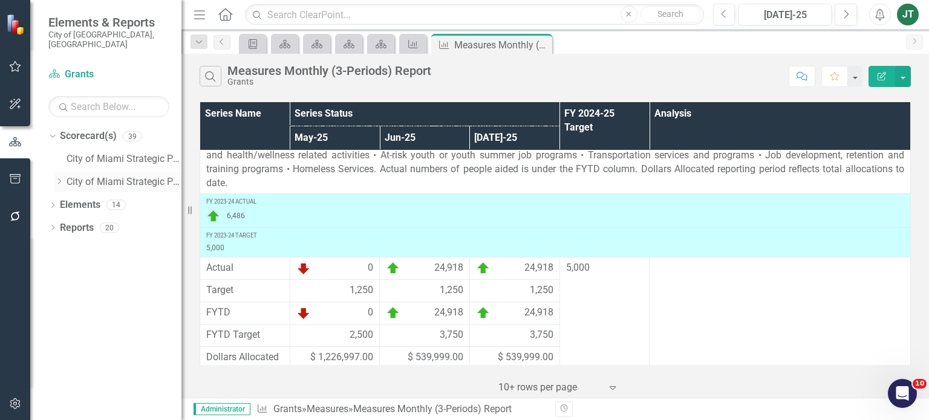
click at [60, 178] on icon "Dropdown" at bounding box center [58, 181] width 9 height 7
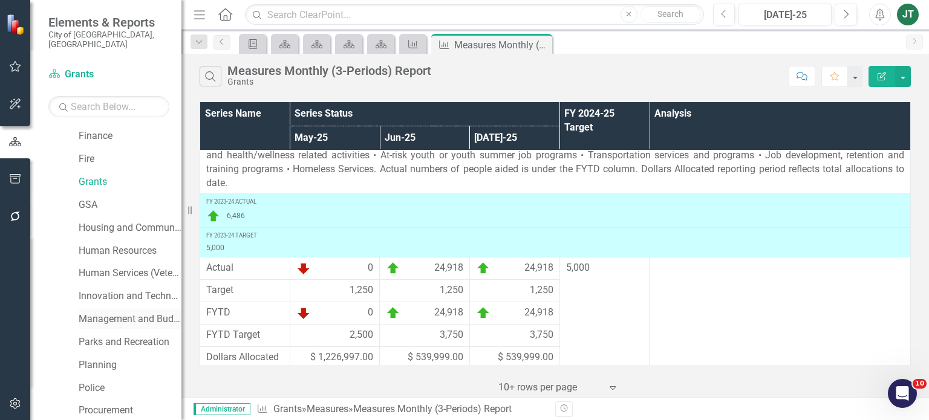
scroll to position [302, 0]
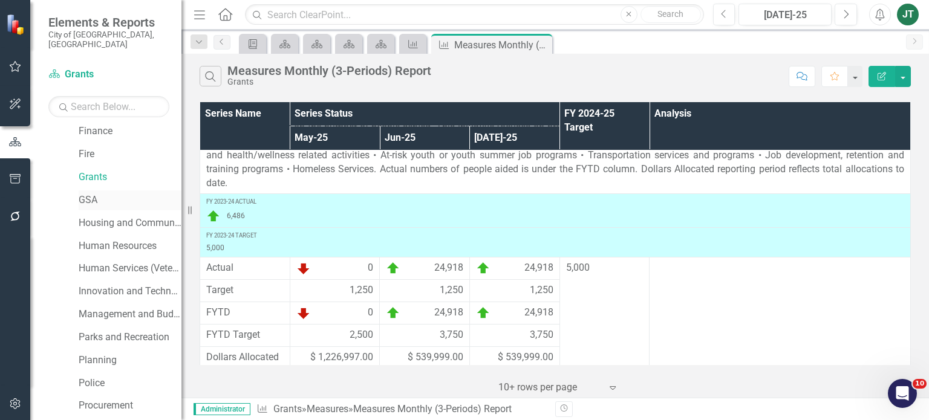
click at [89, 193] on link "GSA" at bounding box center [130, 200] width 103 height 14
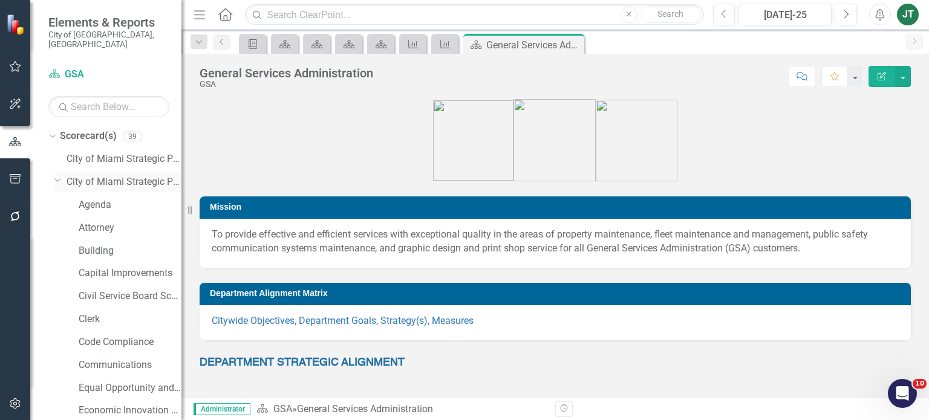
click at [58, 175] on icon "Dropdown" at bounding box center [57, 179] width 7 height 9
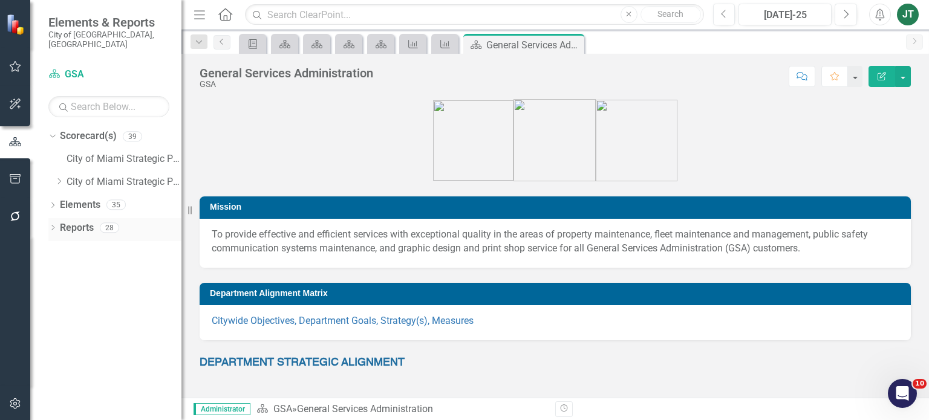
click at [75, 221] on link "Reports" at bounding box center [77, 228] width 34 height 14
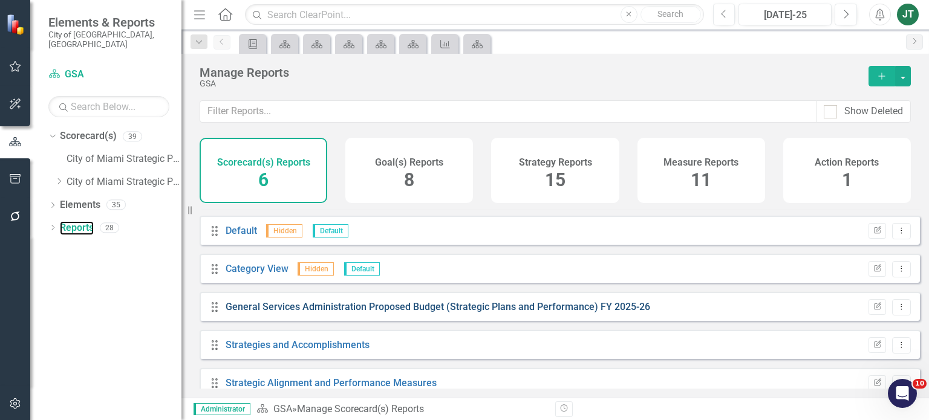
scroll to position [48, 0]
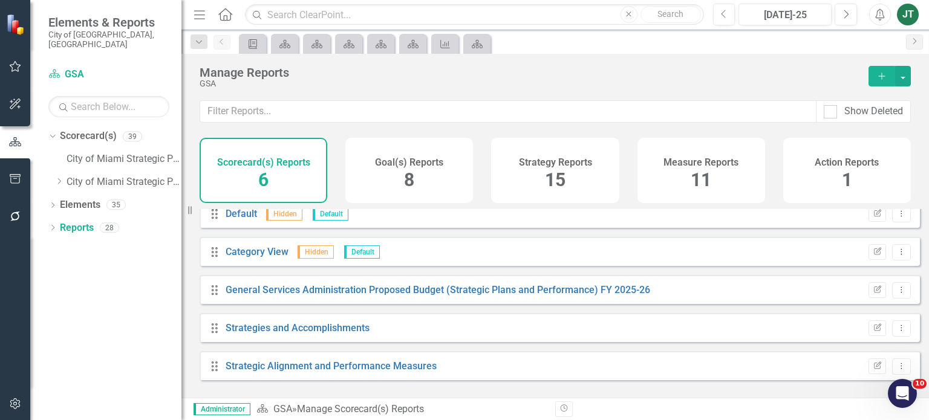
drag, startPoint x: 726, startPoint y: 181, endPoint x: 704, endPoint y: 189, distance: 22.9
click at [726, 181] on div "Measure Reports 11" at bounding box center [701, 170] width 128 height 65
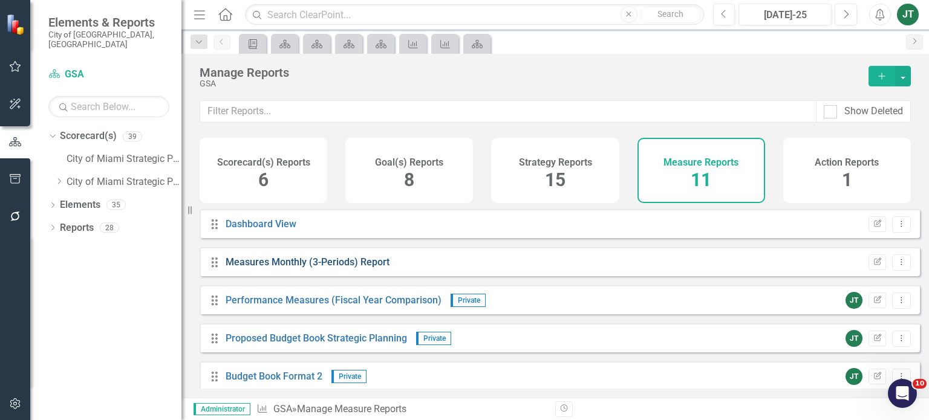
click at [323, 268] on link "Measures Monthly (3-Periods) Report" at bounding box center [308, 261] width 164 height 11
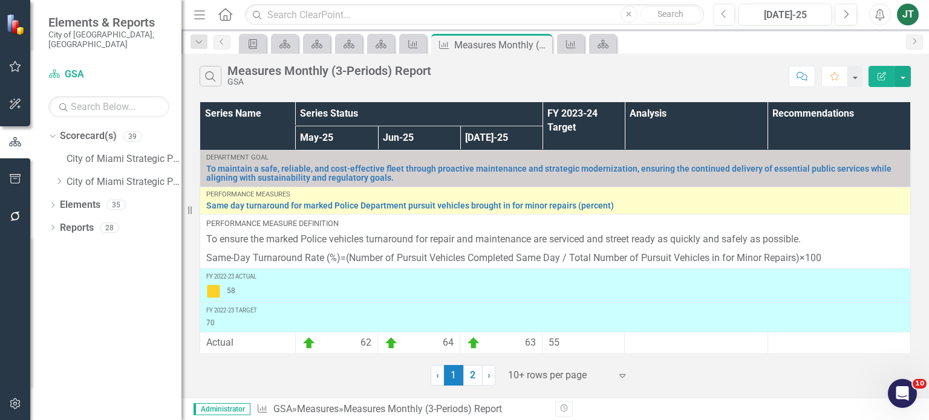
scroll to position [181, 0]
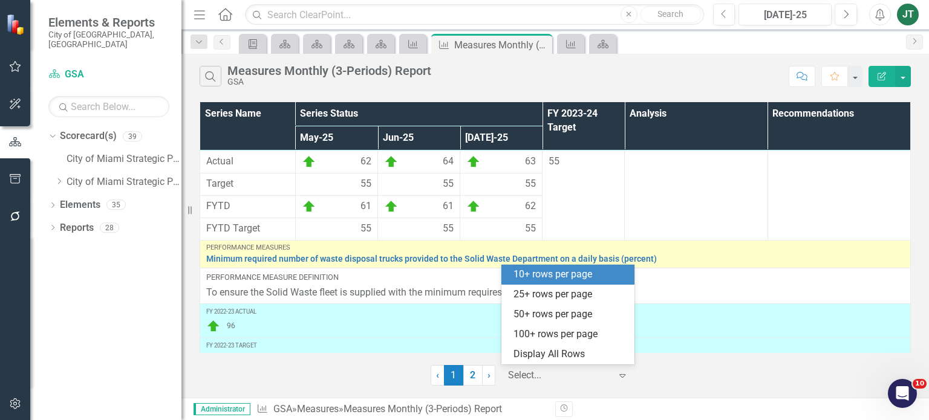
click at [525, 373] on div at bounding box center [559, 376] width 103 height 16
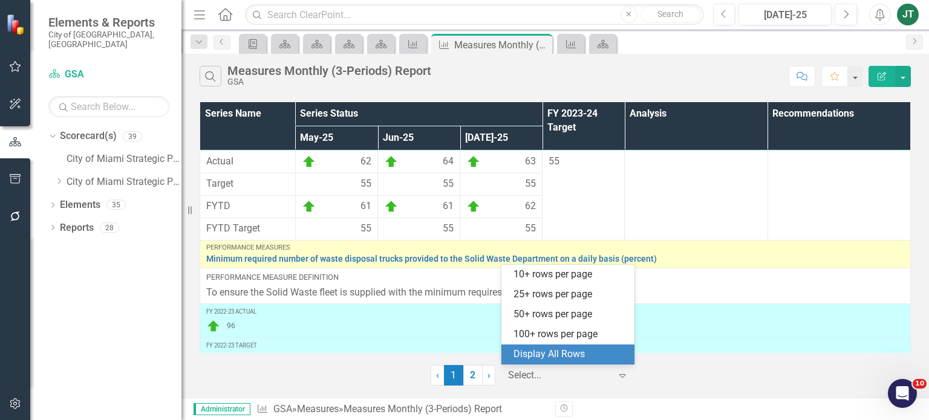
click at [568, 357] on div "Display All Rows" at bounding box center [570, 355] width 114 height 14
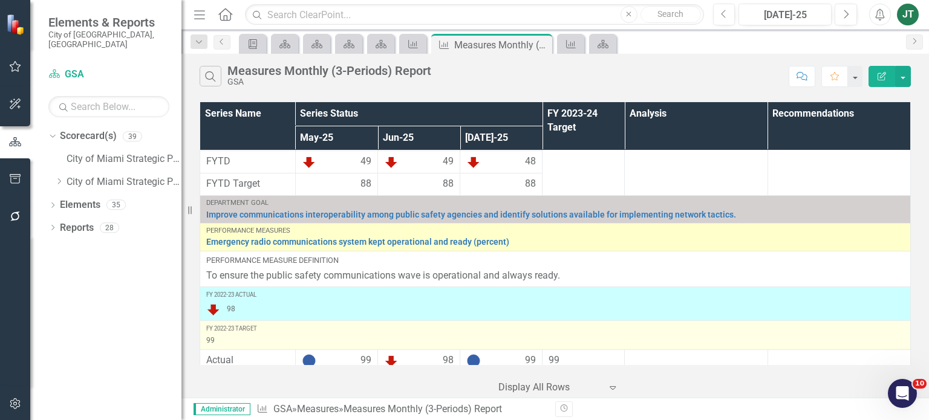
scroll to position [502, 0]
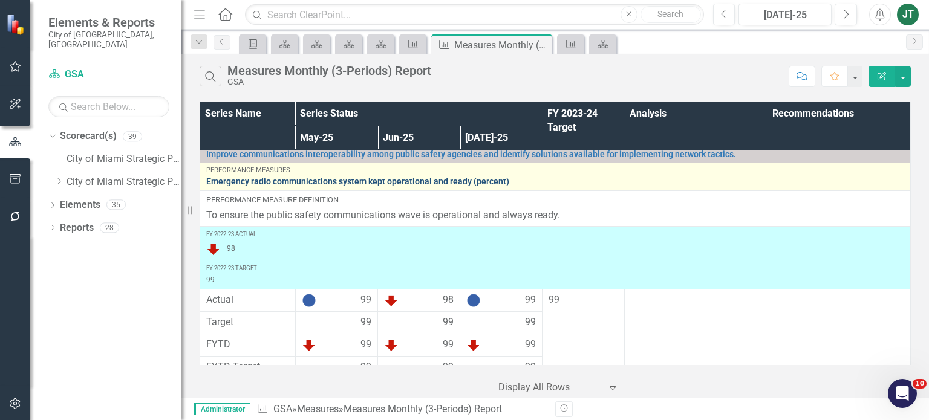
click at [454, 177] on link "Emergency radio communications system kept operational and ready (percent)" at bounding box center [555, 181] width 698 height 9
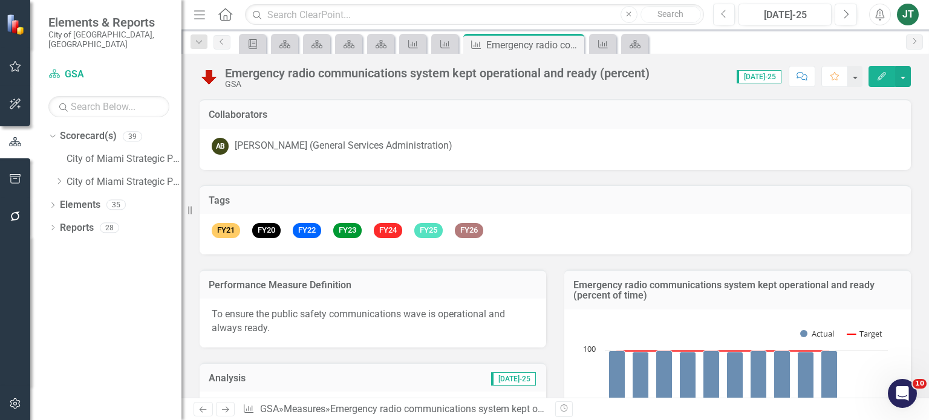
click at [885, 76] on icon "Edit" at bounding box center [881, 76] width 11 height 8
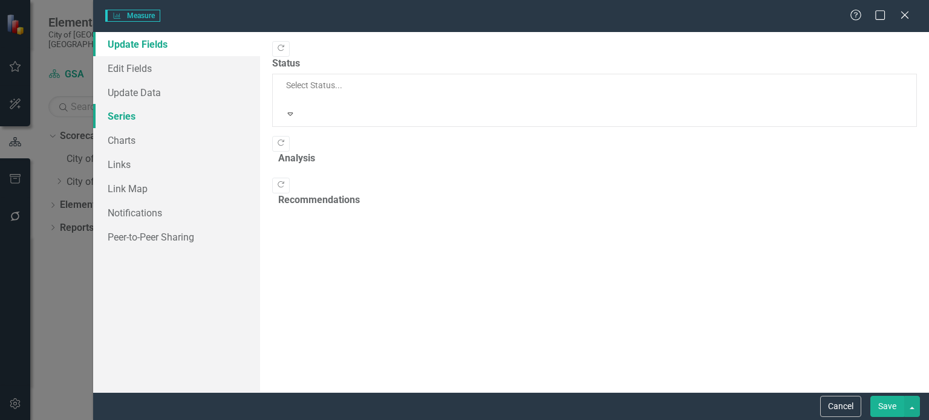
click at [125, 109] on div "Measure Measure Help Maximize Close Update Fields Edit Fields Update Data Serie…" at bounding box center [464, 210] width 929 height 420
click at [125, 116] on link "Series" at bounding box center [176, 116] width 167 height 24
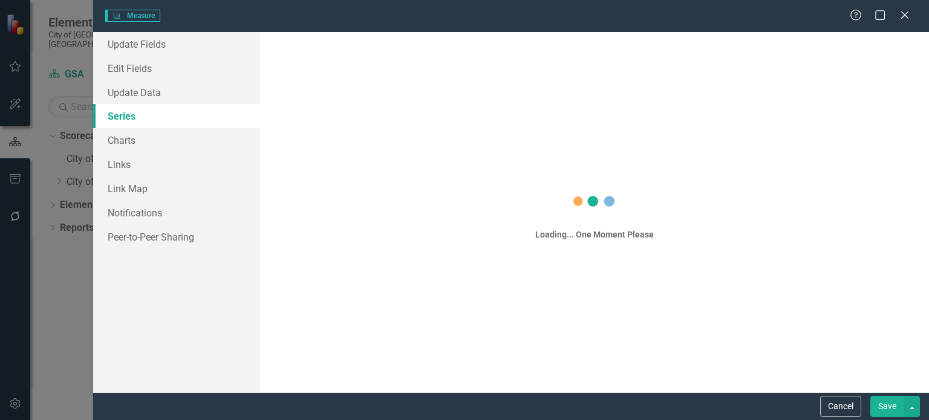
click at [125, 117] on link "Series" at bounding box center [176, 116] width 167 height 24
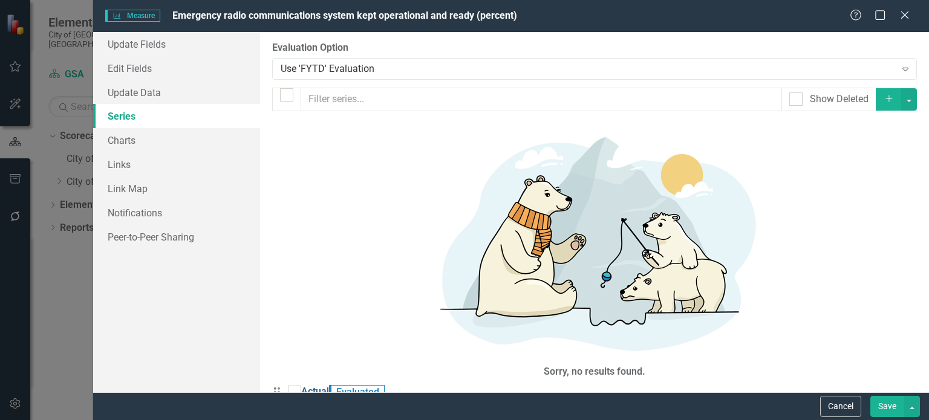
click at [329, 385] on link "Actual" at bounding box center [315, 392] width 28 height 14
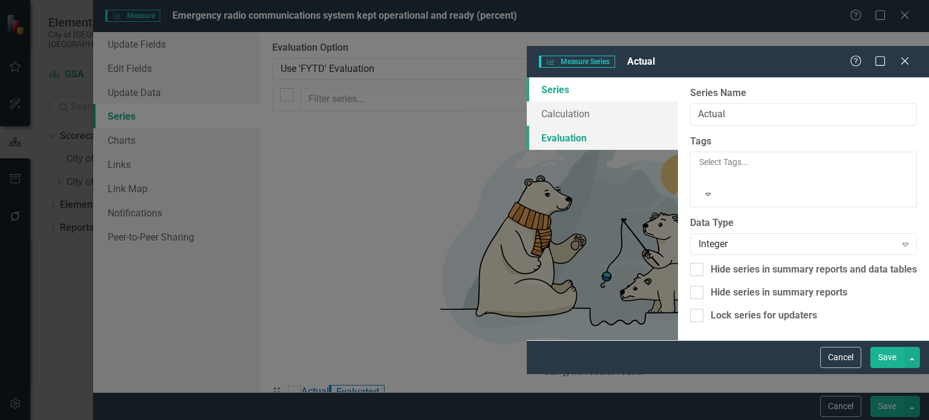
click at [527, 126] on link "Evaluation" at bounding box center [602, 138] width 151 height 24
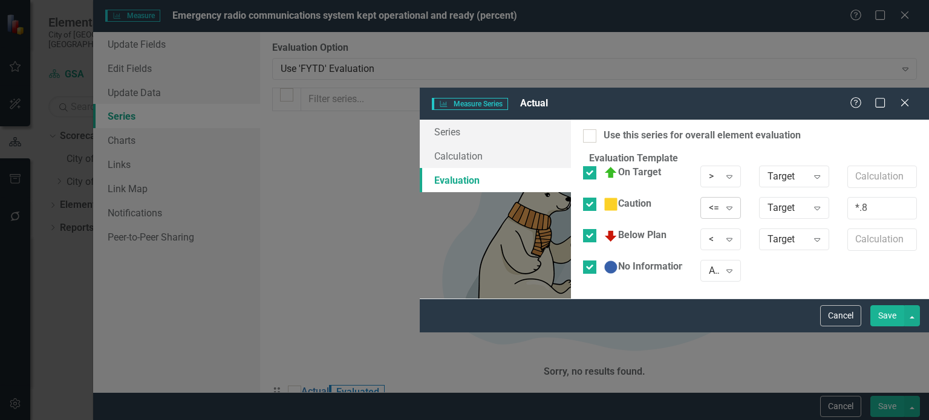
click at [709, 201] on div "<=" at bounding box center [714, 208] width 11 height 14
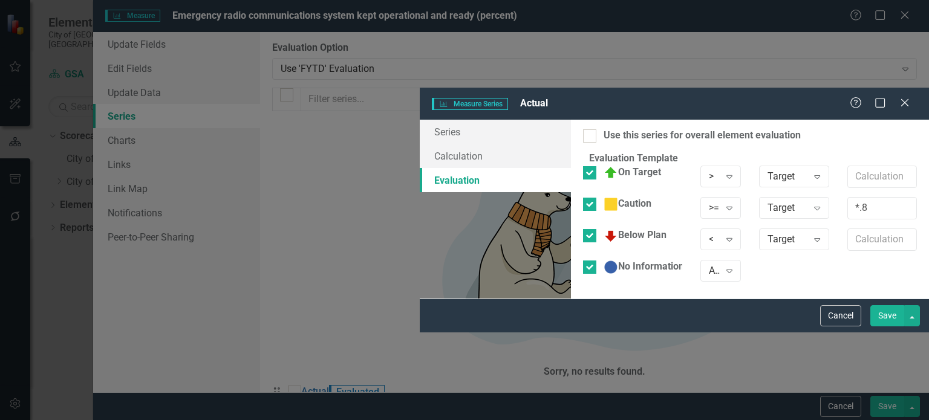
click at [890, 326] on button "Save" at bounding box center [887, 315] width 34 height 21
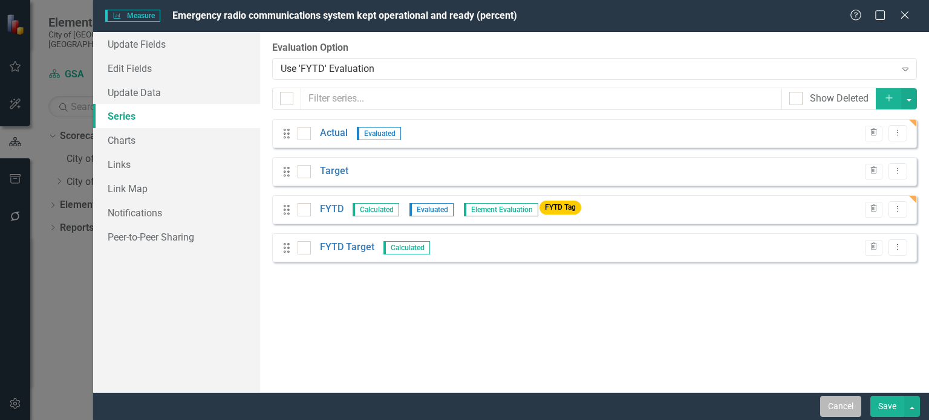
click at [846, 409] on button "Cancel" at bounding box center [840, 406] width 41 height 21
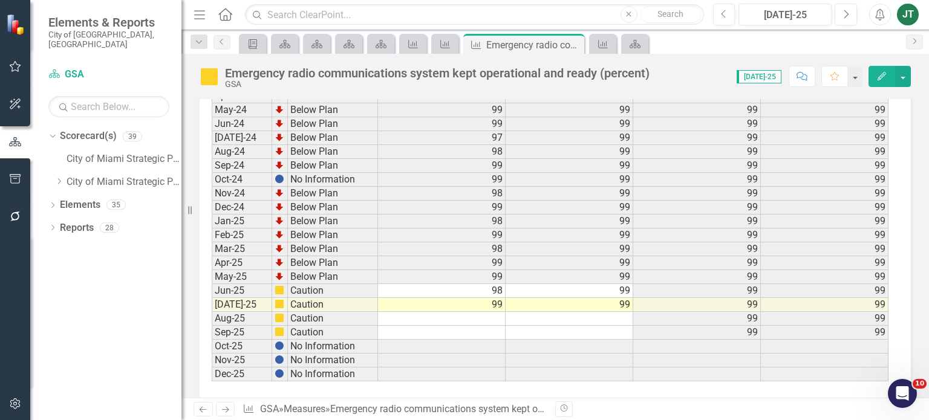
scroll to position [1844, 0]
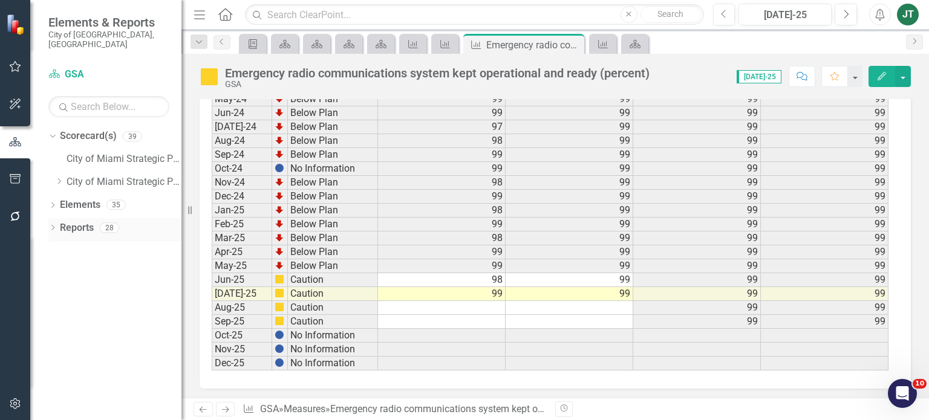
click at [75, 222] on div "Reports" at bounding box center [77, 228] width 34 height 20
click at [75, 221] on link "Reports" at bounding box center [77, 228] width 34 height 14
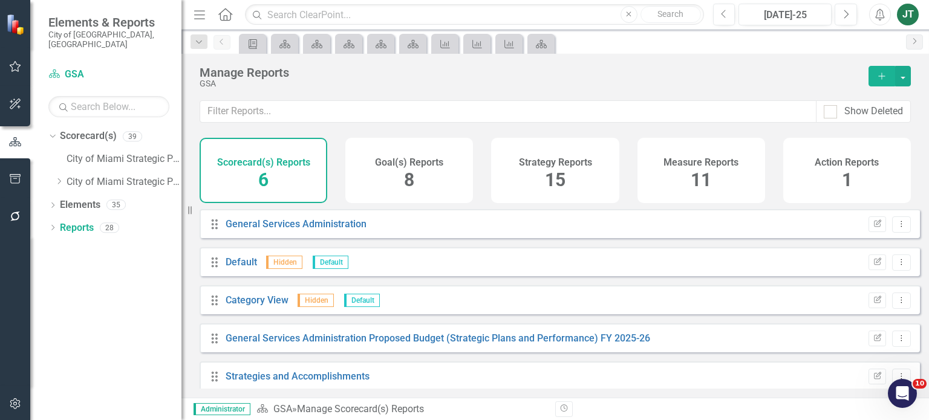
click at [643, 167] on div "Measure Reports 11" at bounding box center [701, 170] width 128 height 65
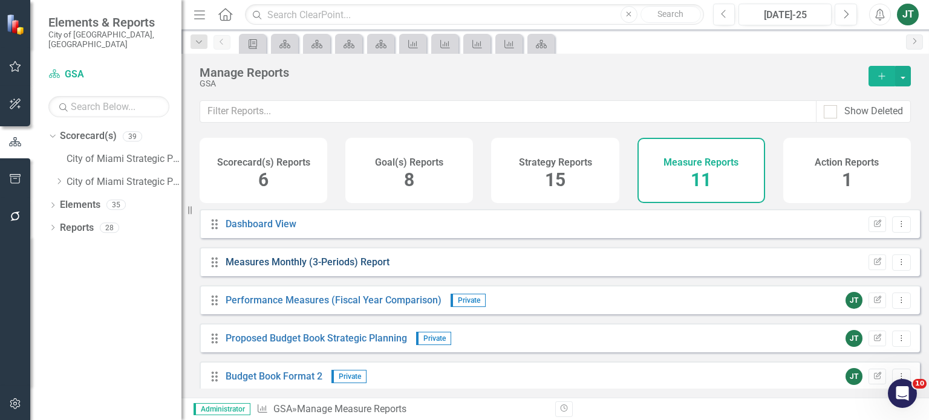
click at [310, 268] on link "Measures Monthly (3-Periods) Report" at bounding box center [308, 261] width 164 height 11
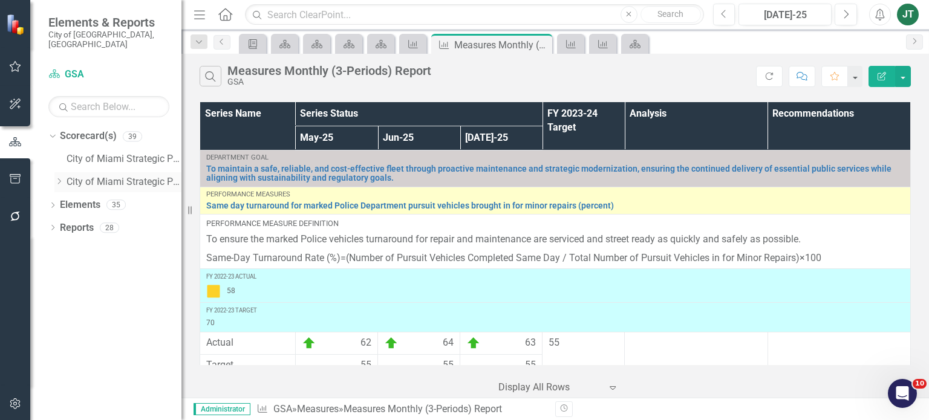
click at [61, 178] on icon "Dropdown" at bounding box center [58, 181] width 9 height 7
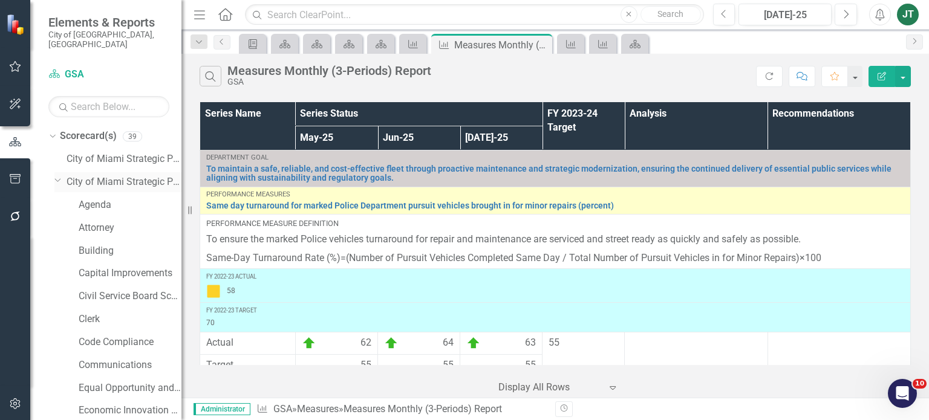
click at [60, 175] on icon "Dropdown" at bounding box center [57, 179] width 7 height 9
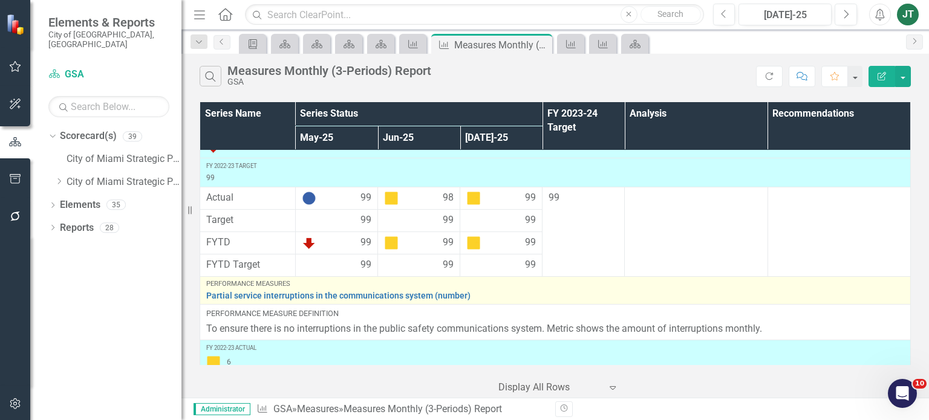
scroll to position [986, 0]
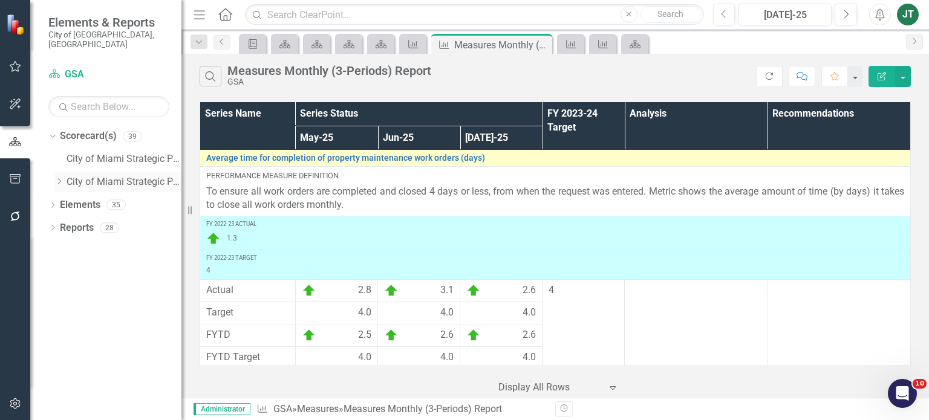
click at [60, 178] on icon "Dropdown" at bounding box center [58, 181] width 9 height 7
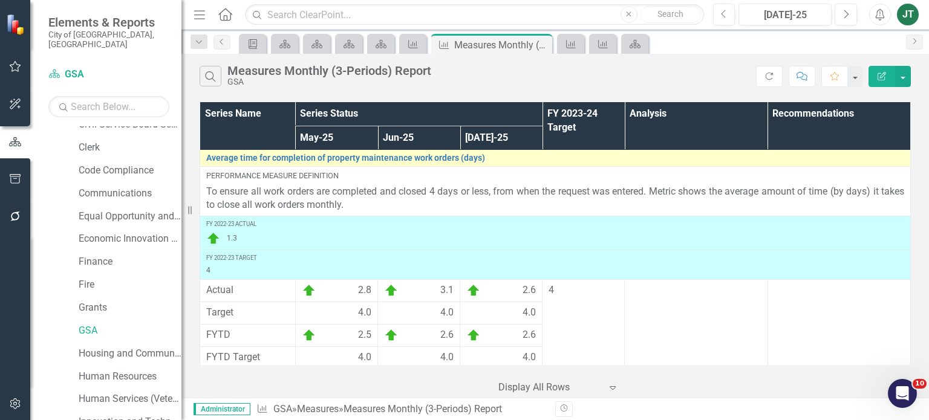
scroll to position [181, 0]
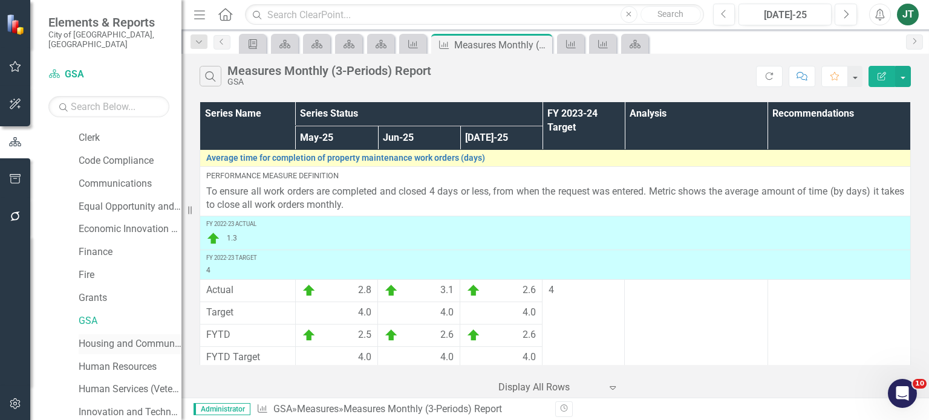
click at [93, 337] on link "Housing and Community Development" at bounding box center [130, 344] width 103 height 14
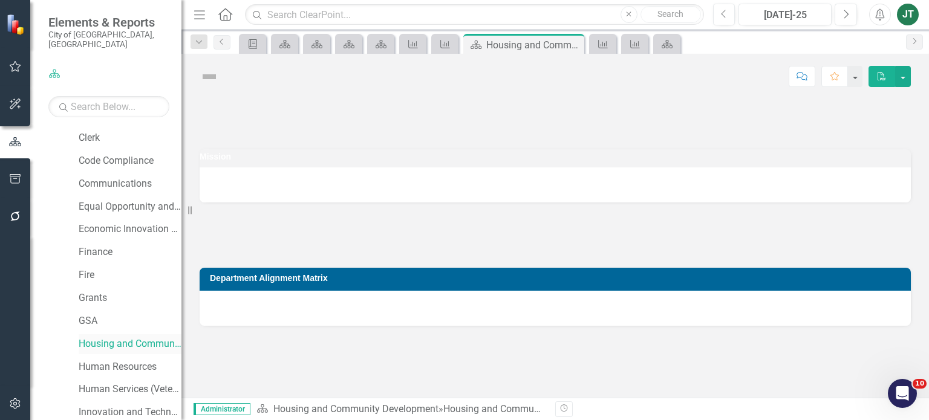
click at [121, 337] on link "Housing and Community Development" at bounding box center [130, 344] width 103 height 14
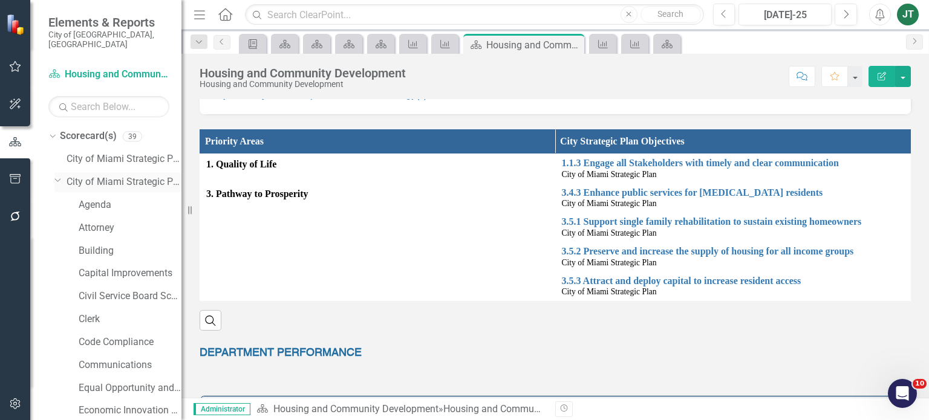
click at [62, 175] on div "Dropdown" at bounding box center [57, 179] width 10 height 9
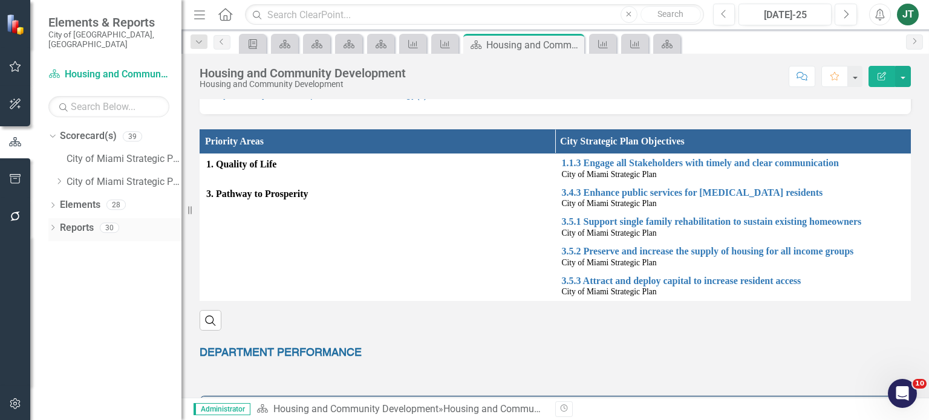
click at [83, 221] on link "Reports" at bounding box center [77, 228] width 34 height 14
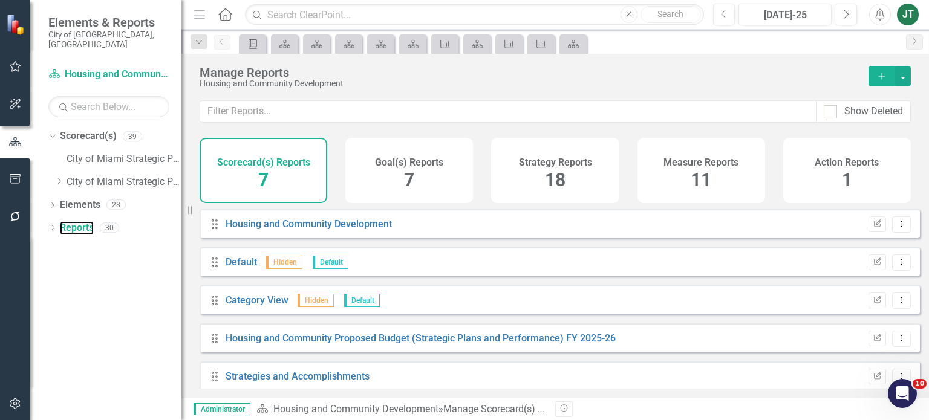
scroll to position [86, 0]
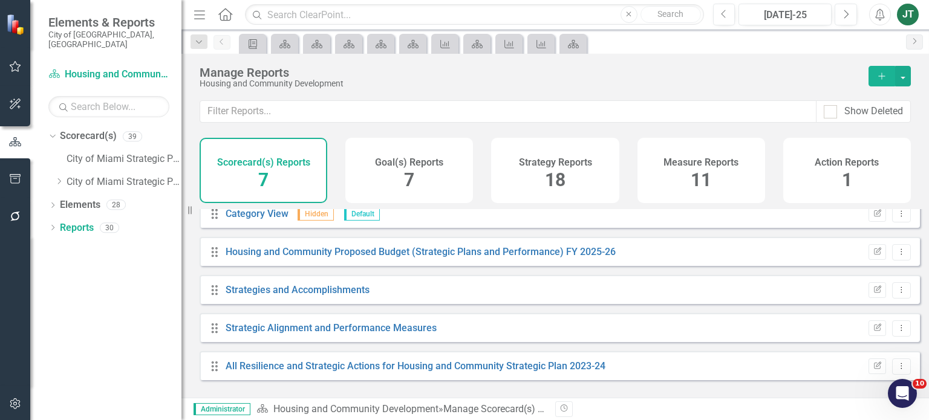
click at [670, 193] on div "Measure Reports 11" at bounding box center [701, 170] width 128 height 65
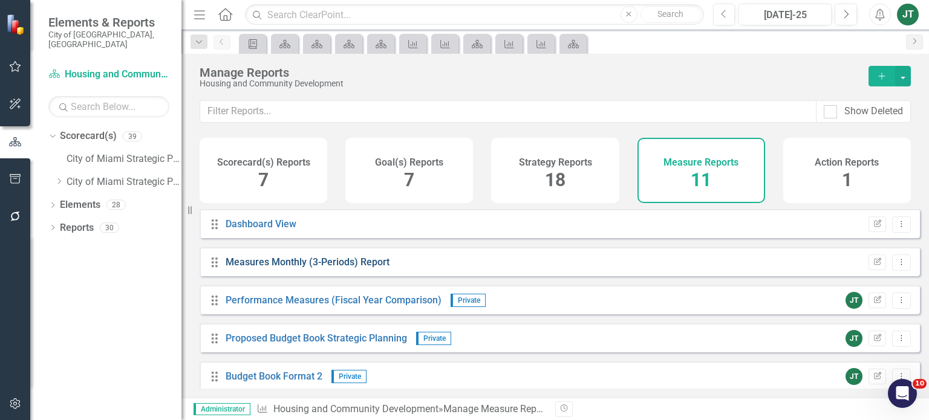
click at [336, 268] on link "Measures Monthly (3-Periods) Report" at bounding box center [308, 261] width 164 height 11
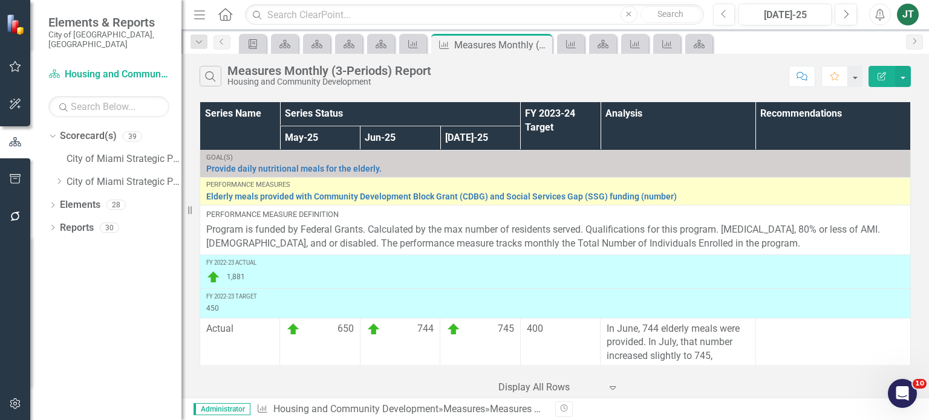
click at [418, 420] on html "Elements & Reports City of Miami, FL Scorecard(s) Housing and Community Develop…" at bounding box center [464, 210] width 929 height 420
